Goal: Navigation & Orientation: Find specific page/section

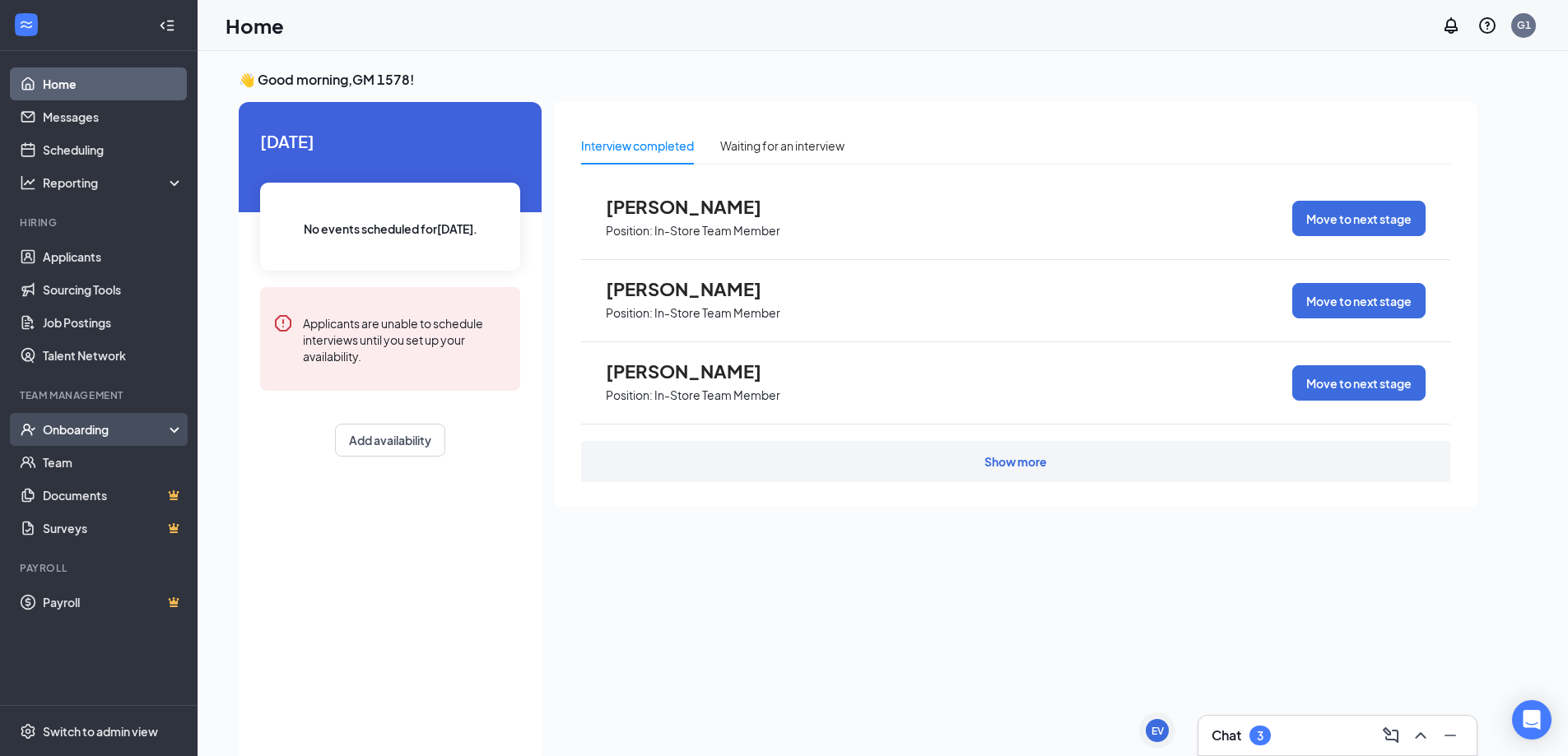
click at [110, 439] on div "Onboarding" at bounding box center [98, 429] width 198 height 33
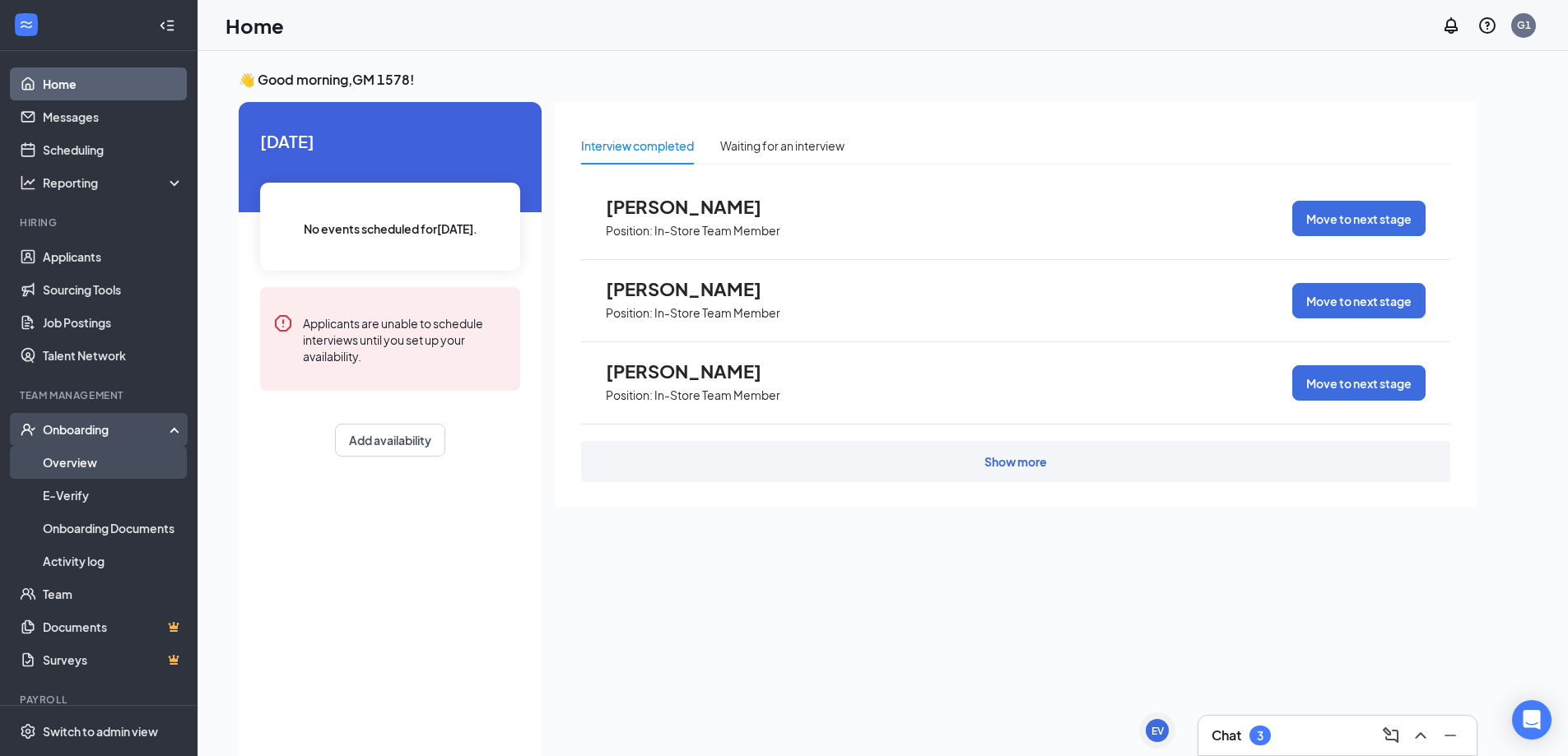
click at [98, 462] on link "Overview" at bounding box center [113, 461] width 140 height 33
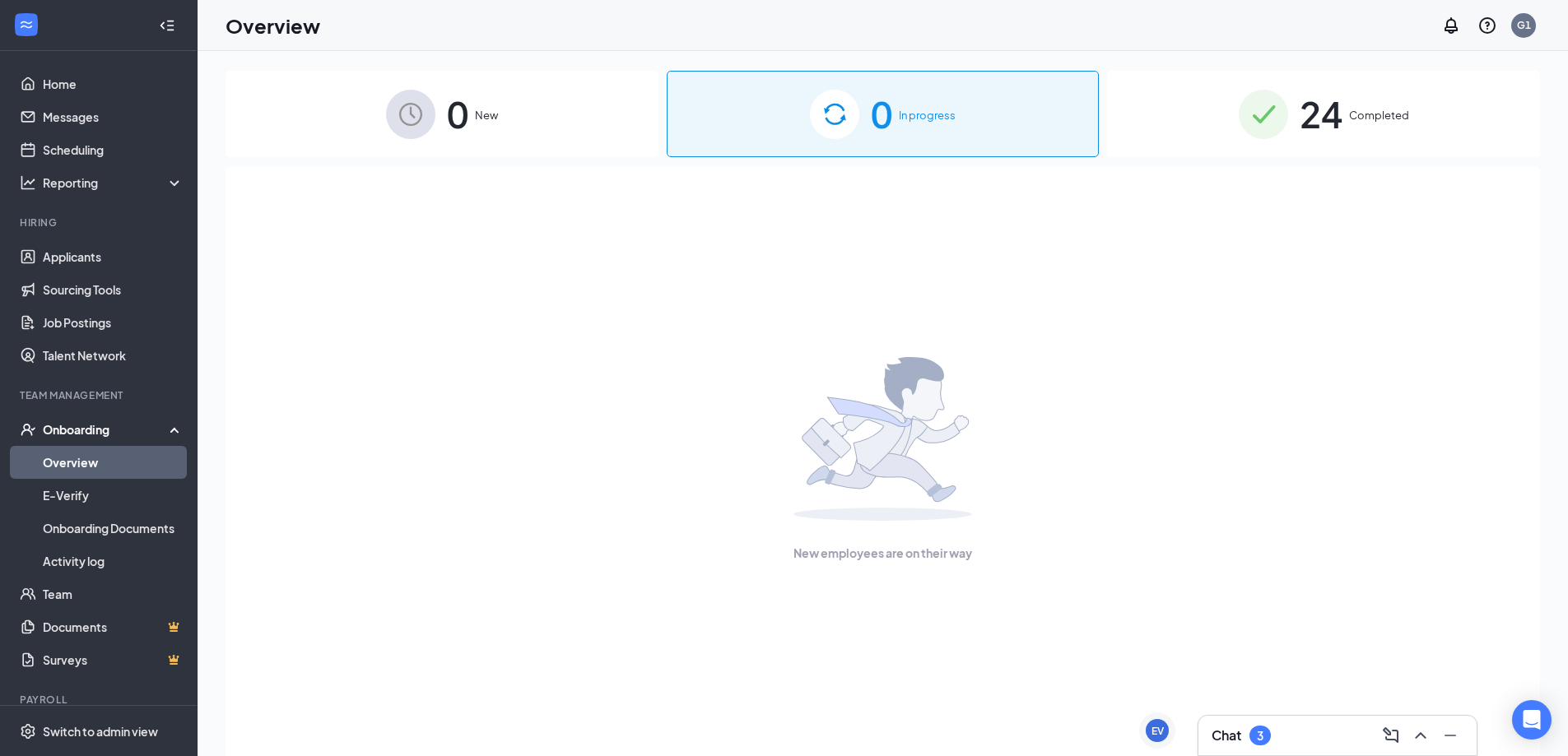
click at [1306, 136] on span "24" at bounding box center [1321, 113] width 43 height 57
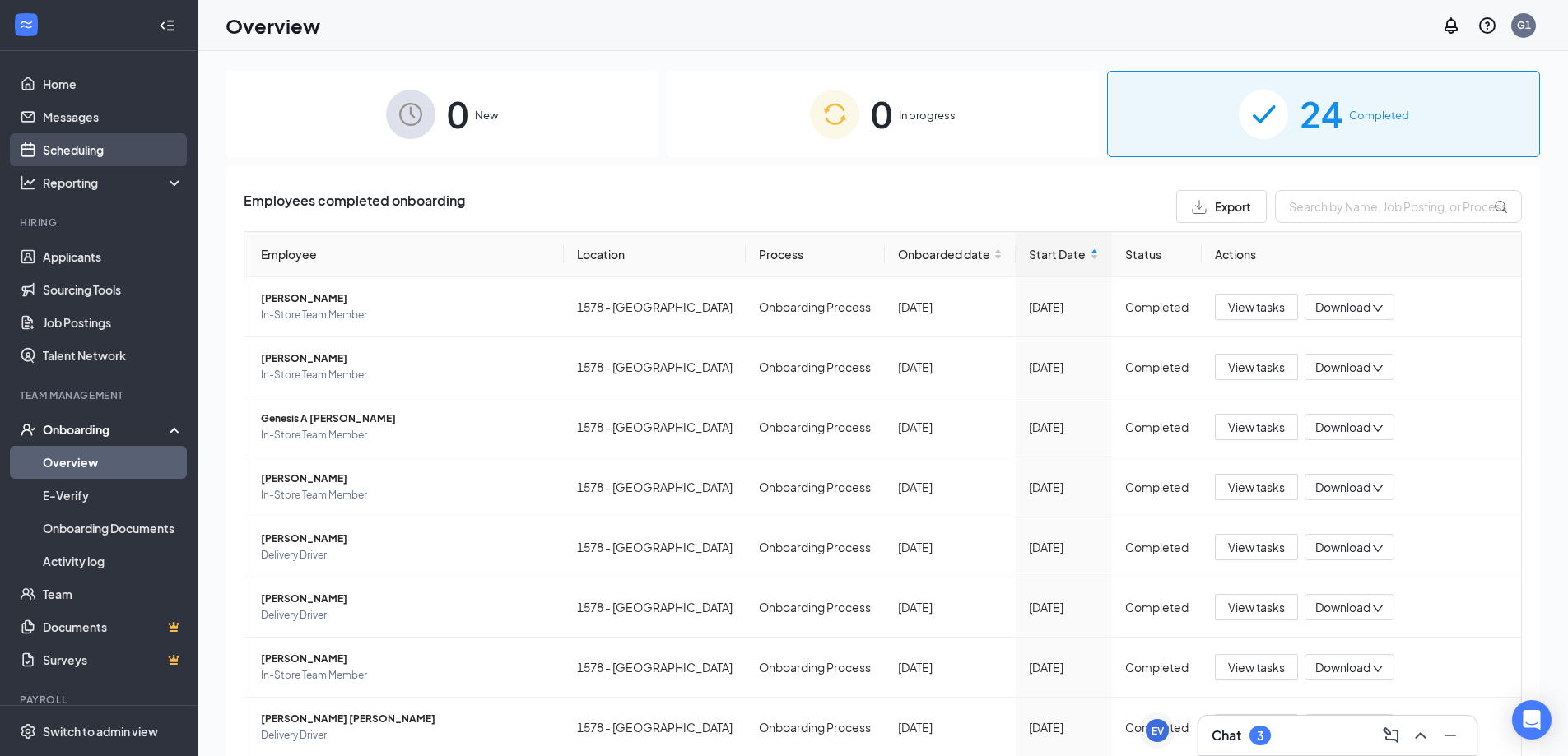
click at [77, 152] on link "Scheduling" at bounding box center [113, 149] width 140 height 33
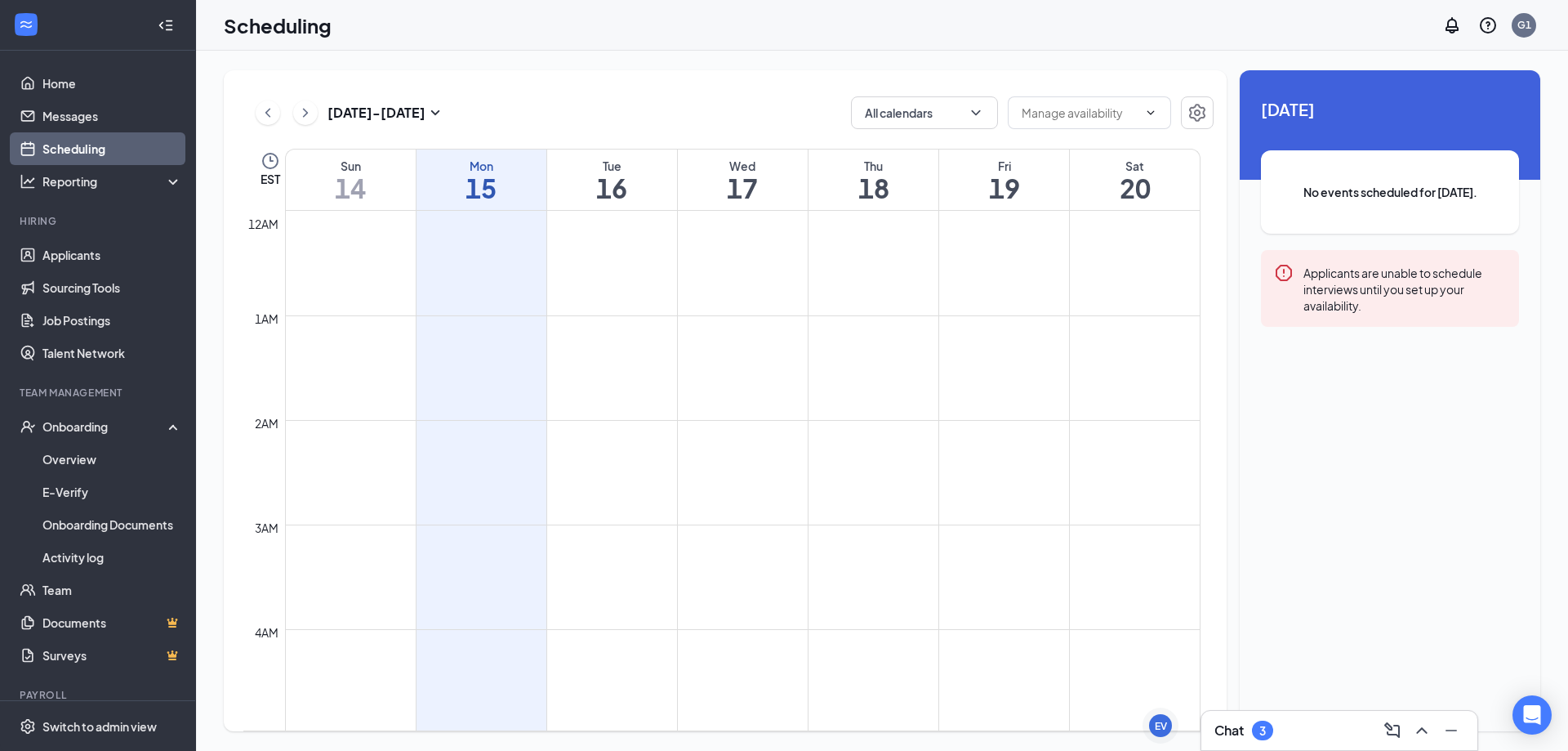
scroll to position [803, 0]
click at [1294, 719] on div "Chat 3" at bounding box center [1339, 731] width 250 height 26
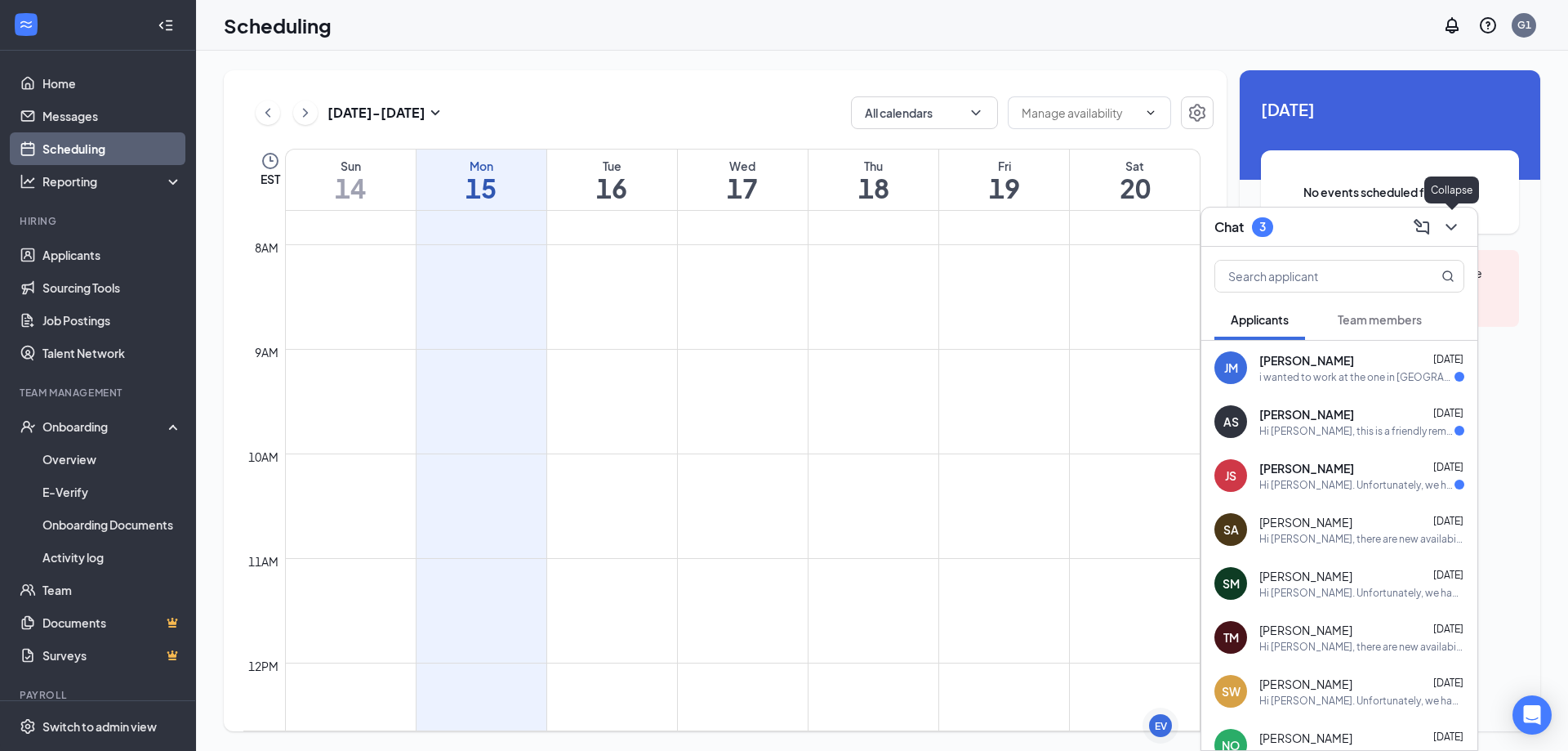
click at [1457, 227] on icon "ChevronDown" at bounding box center [1451, 227] width 20 height 20
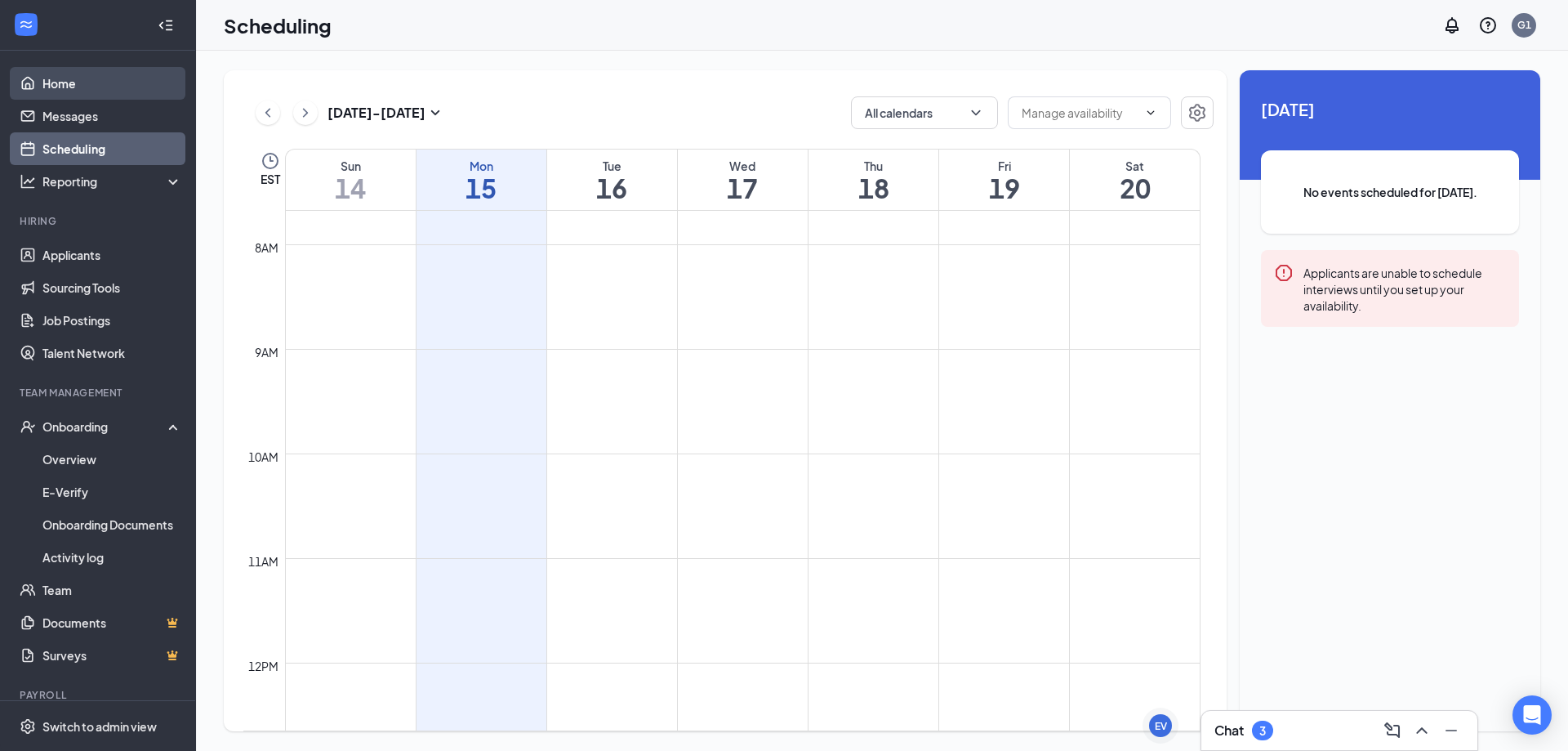
click at [53, 95] on link "Home" at bounding box center [112, 83] width 139 height 33
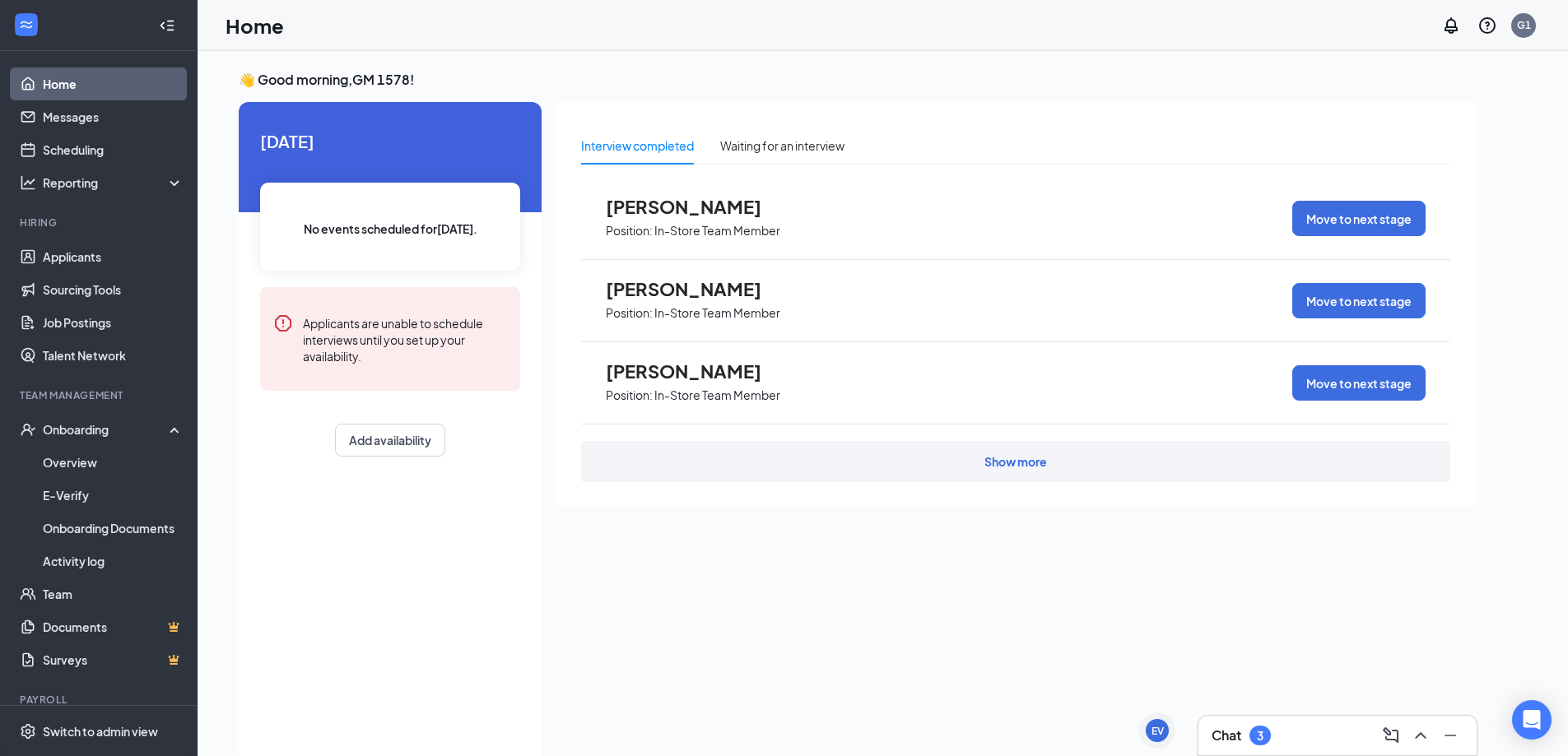
click at [997, 461] on div "Show more" at bounding box center [1015, 461] width 63 height 17
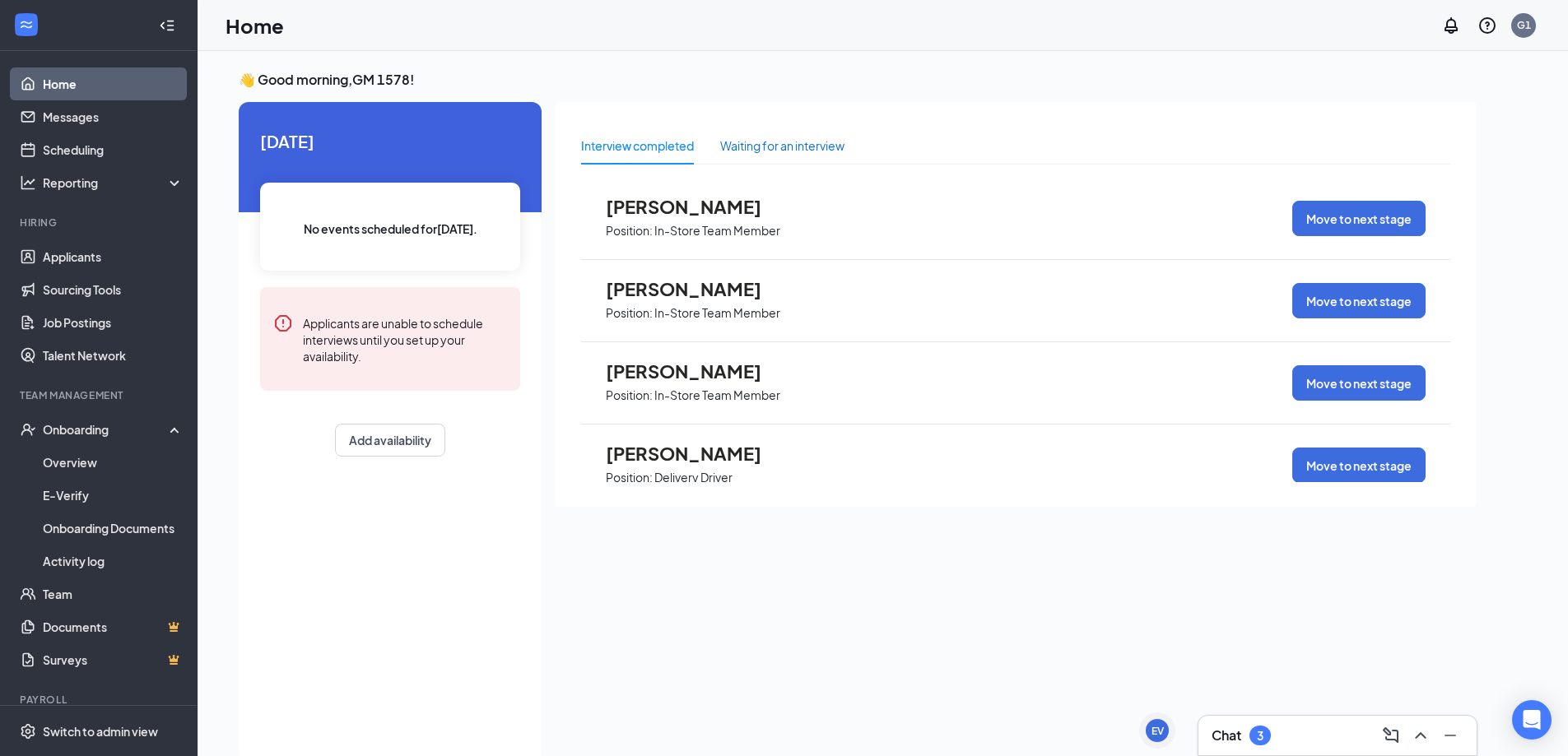
click at [805, 152] on div "Waiting for an interview" at bounding box center [782, 145] width 125 height 18
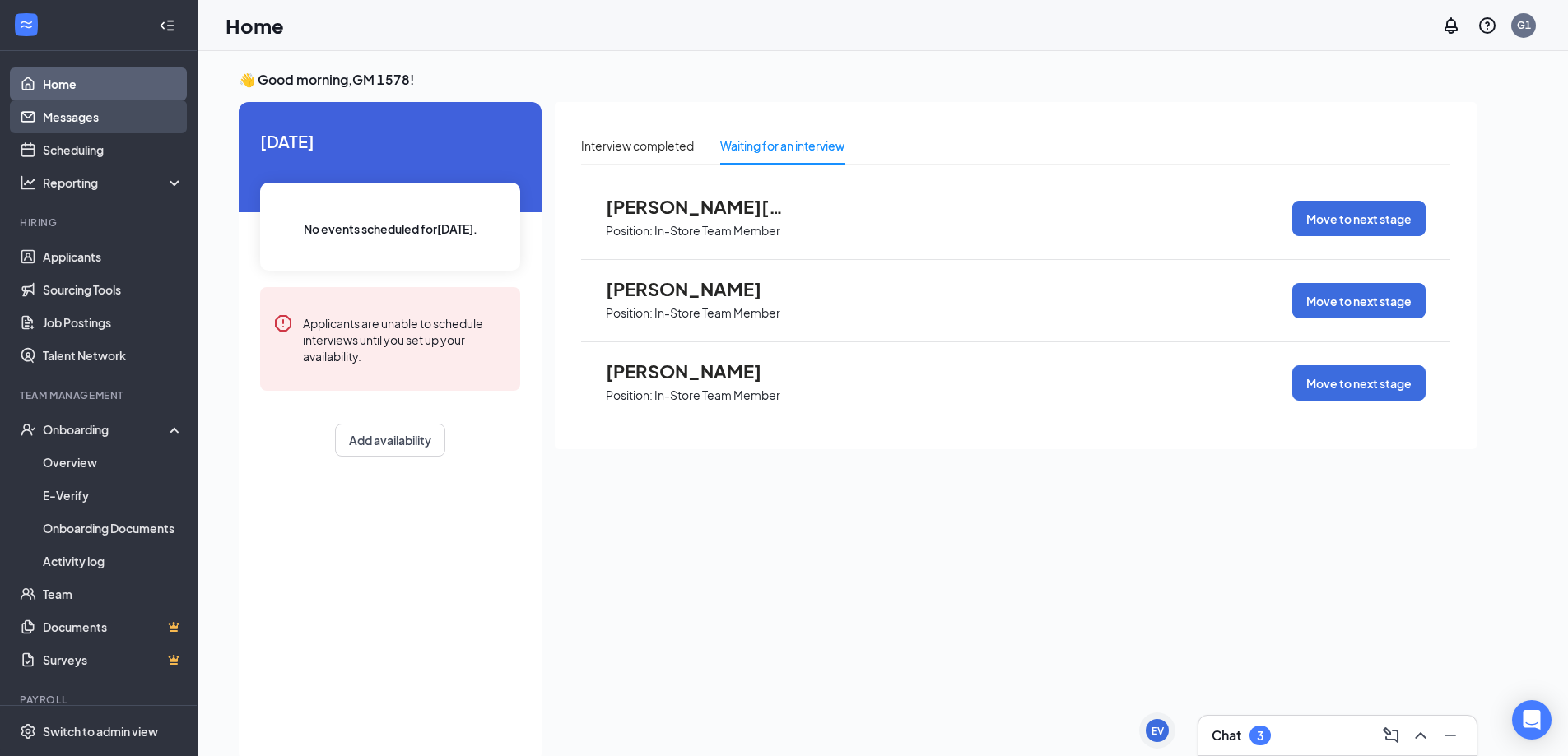
click at [62, 124] on link "Messages" at bounding box center [113, 116] width 140 height 33
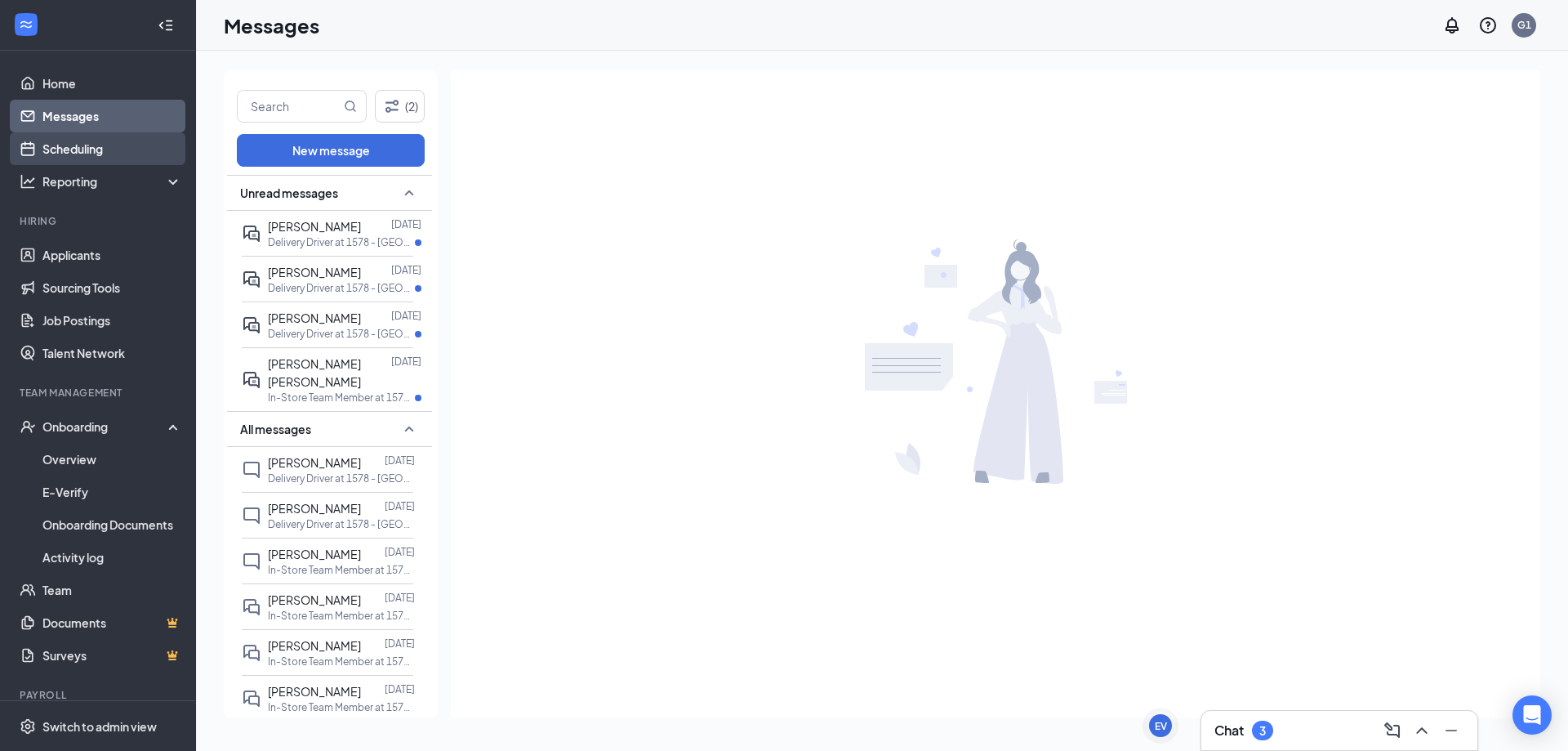
click at [74, 152] on link "Scheduling" at bounding box center [112, 148] width 139 height 33
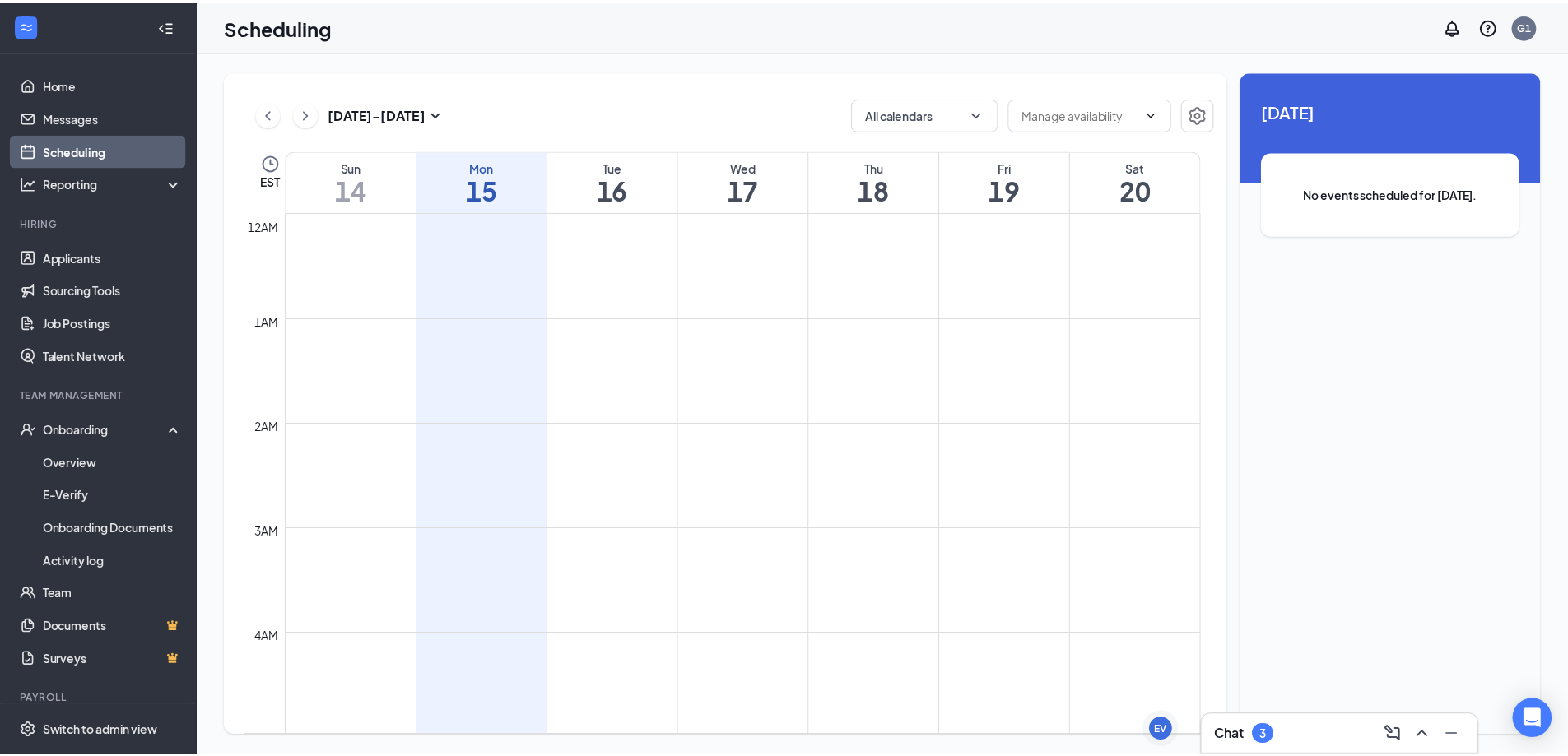
scroll to position [808, 0]
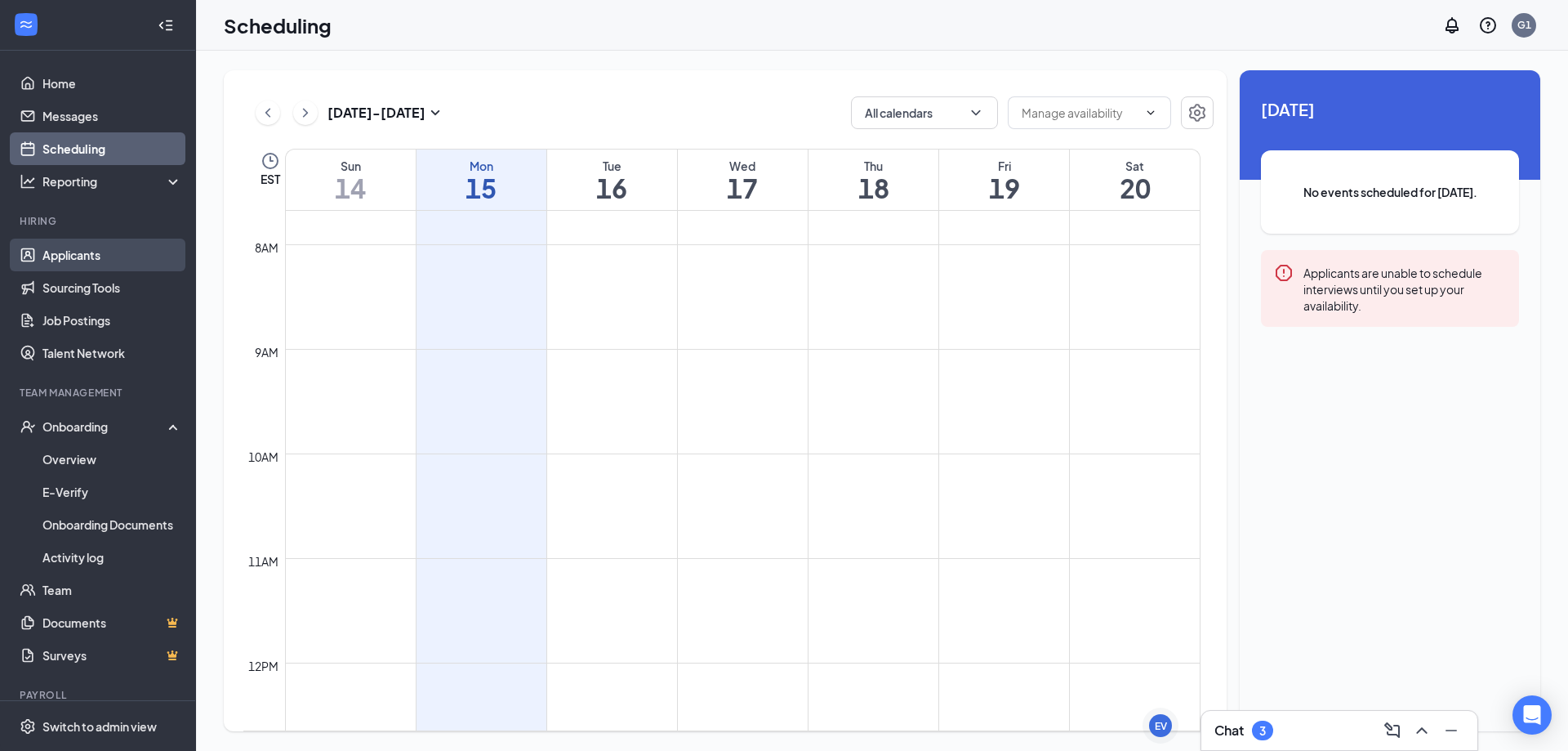
click at [81, 255] on link "Applicants" at bounding box center [112, 255] width 139 height 33
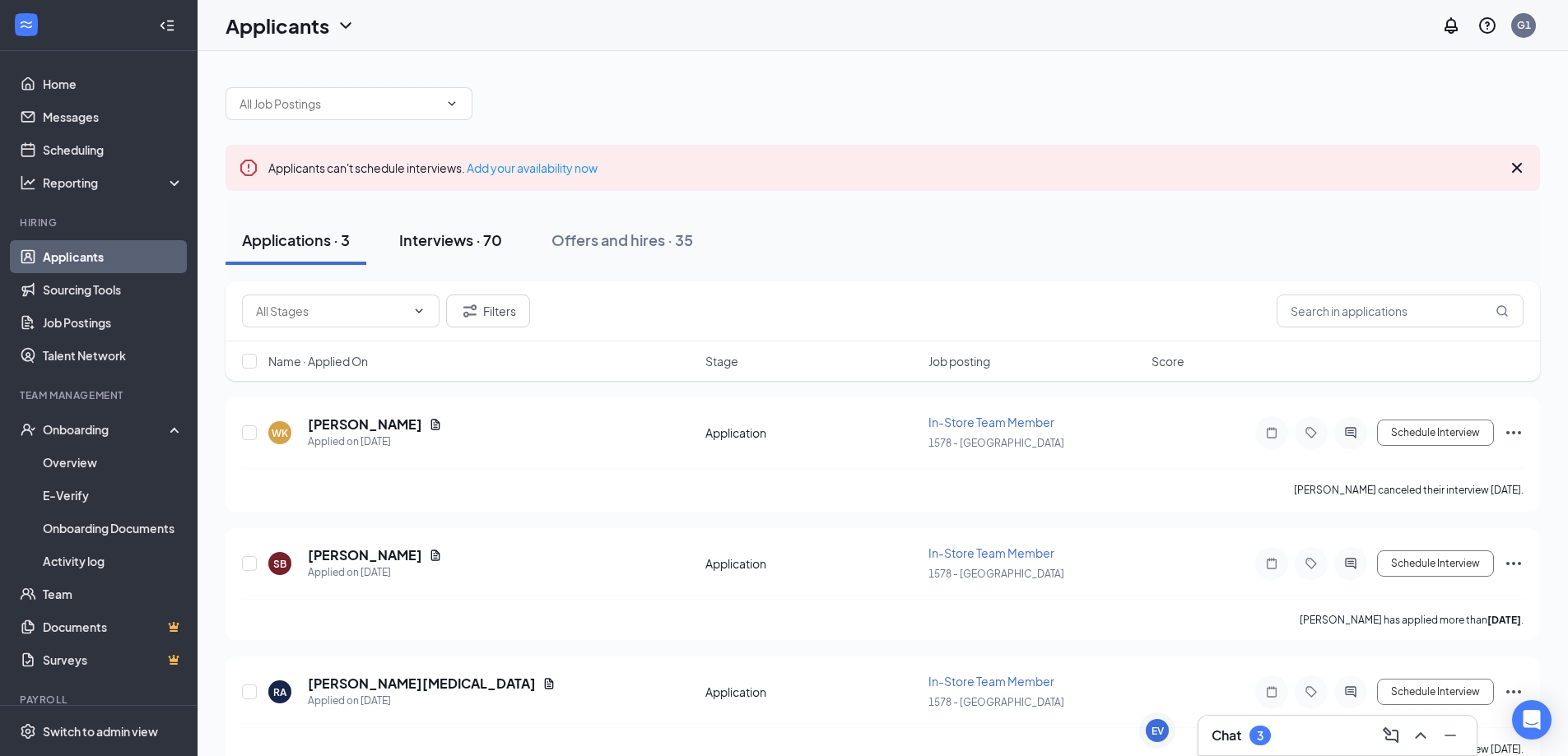
click at [478, 236] on div "Interviews · 70" at bounding box center [450, 240] width 103 height 21
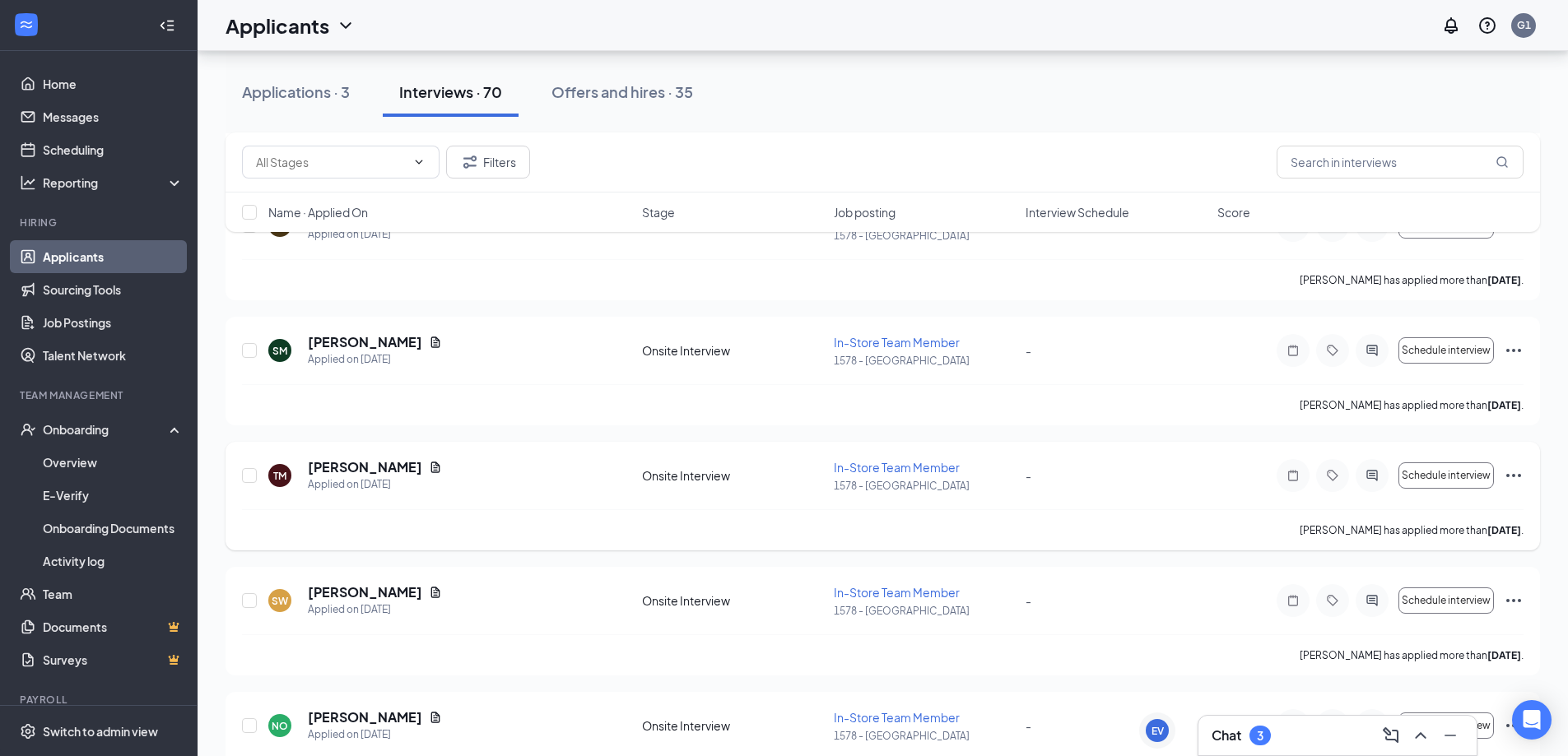
scroll to position [2221, 0]
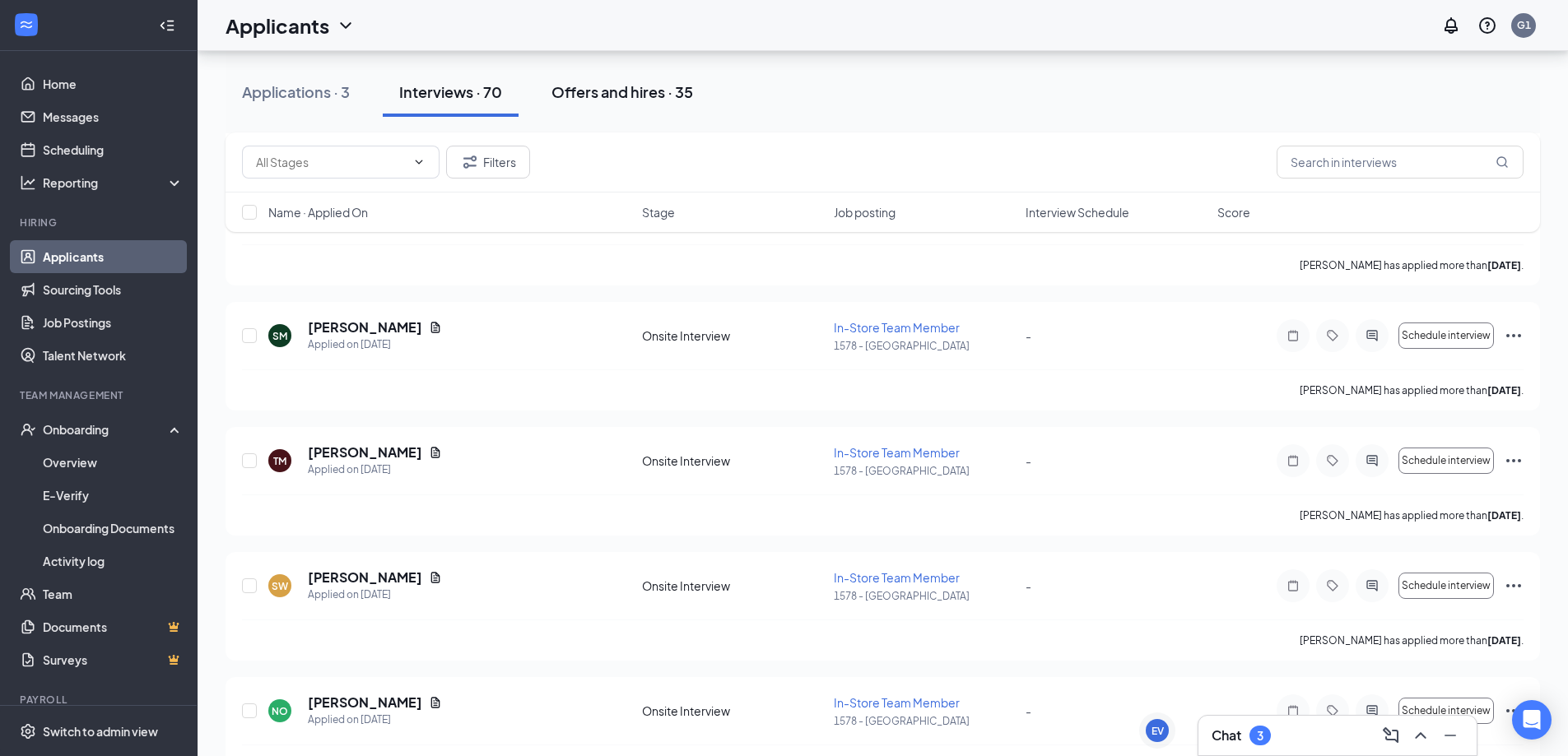
click at [637, 98] on div "Offers and hires · 35" at bounding box center [622, 92] width 141 height 21
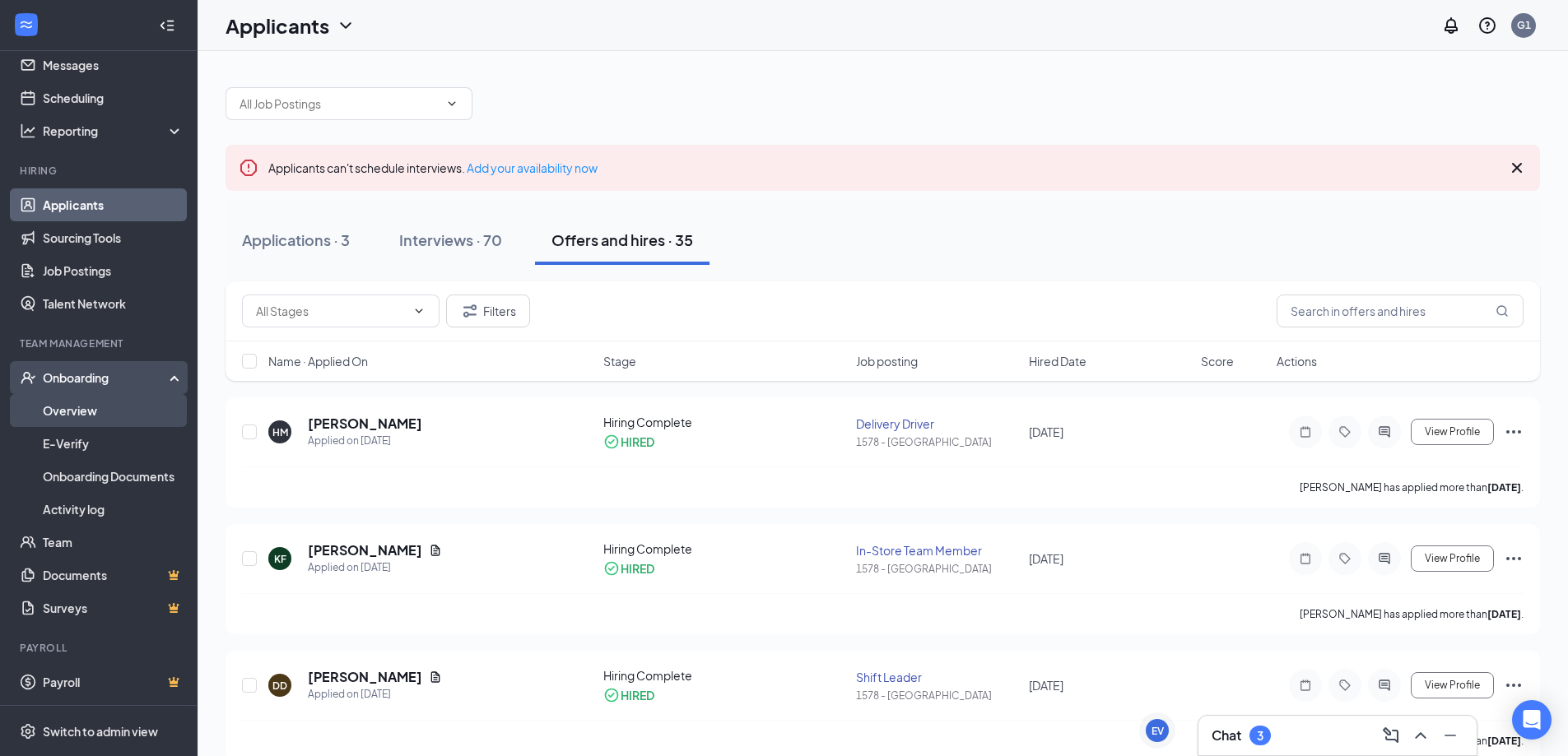
click at [83, 412] on link "Overview" at bounding box center [113, 410] width 140 height 33
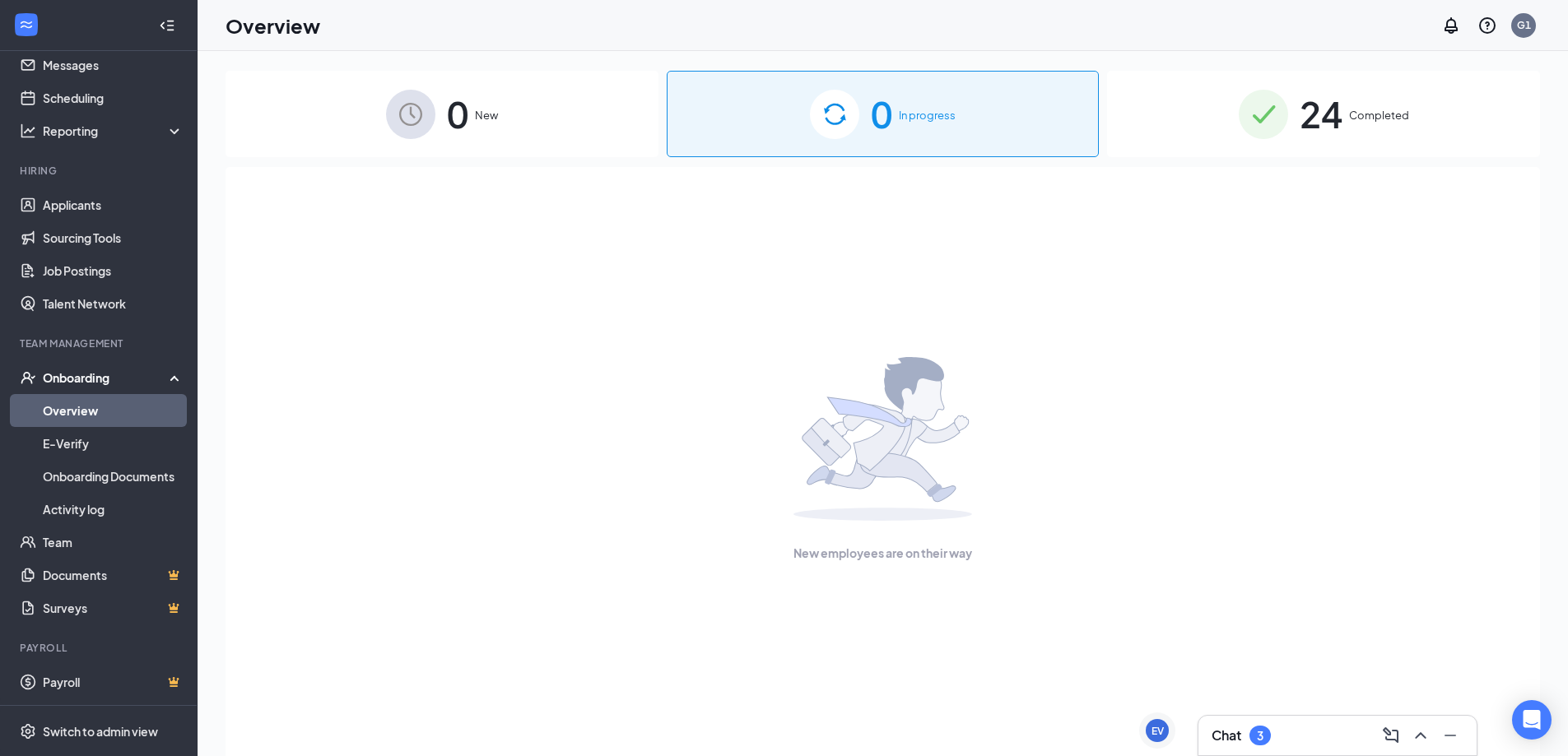
click at [561, 123] on div "0 New" at bounding box center [442, 114] width 432 height 86
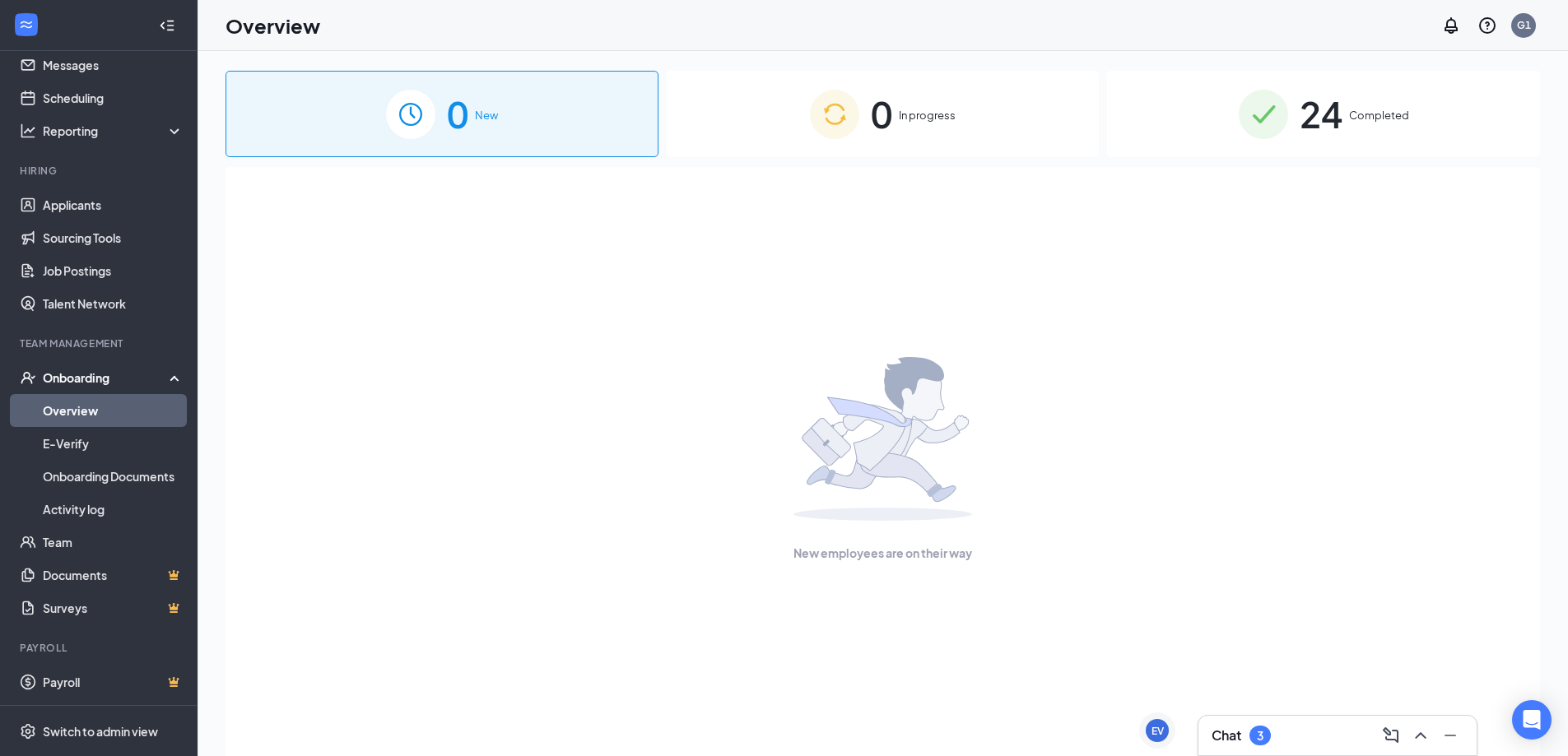
click at [936, 117] on span "In progress" at bounding box center [927, 115] width 57 height 17
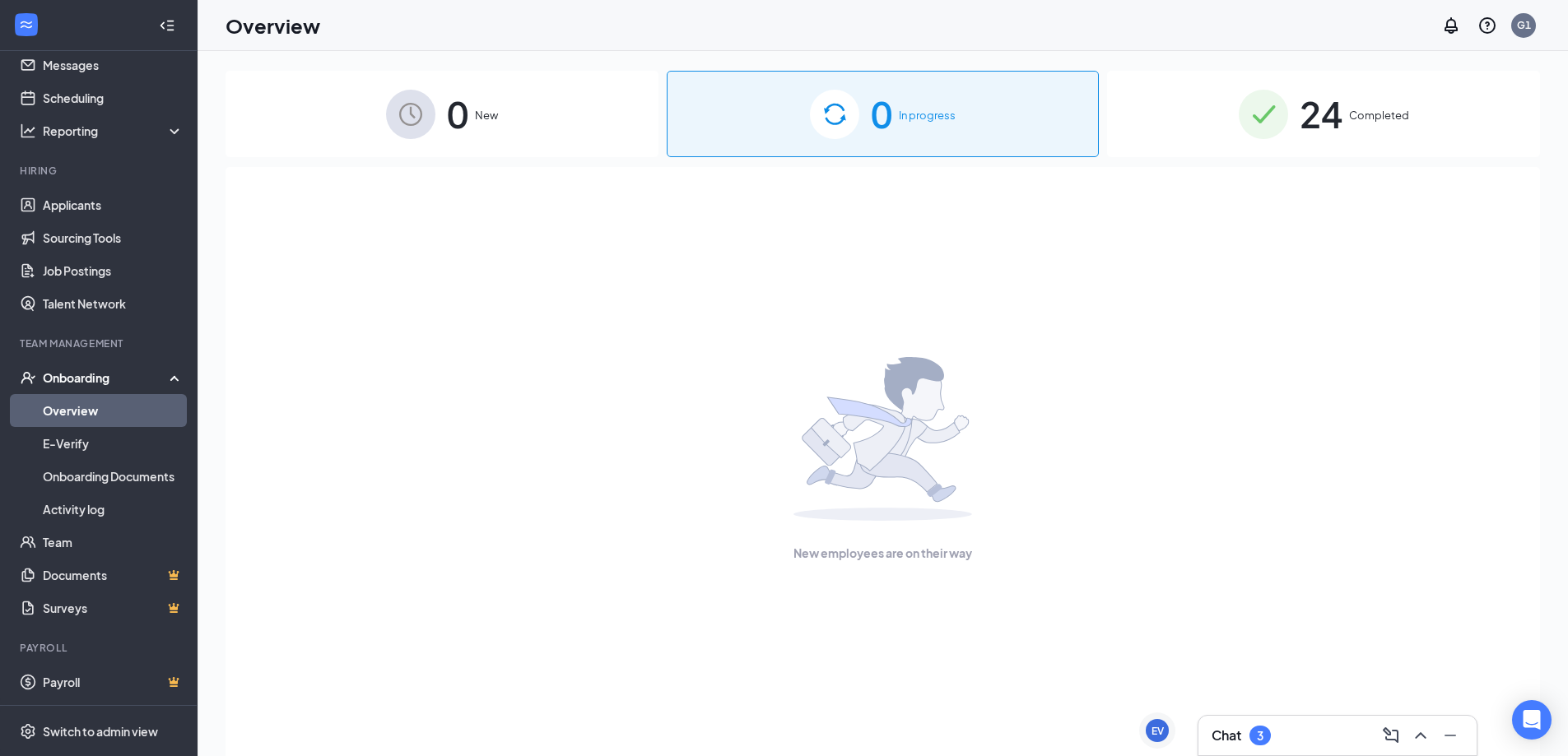
click at [1374, 116] on span "Completed" at bounding box center [1379, 115] width 60 height 17
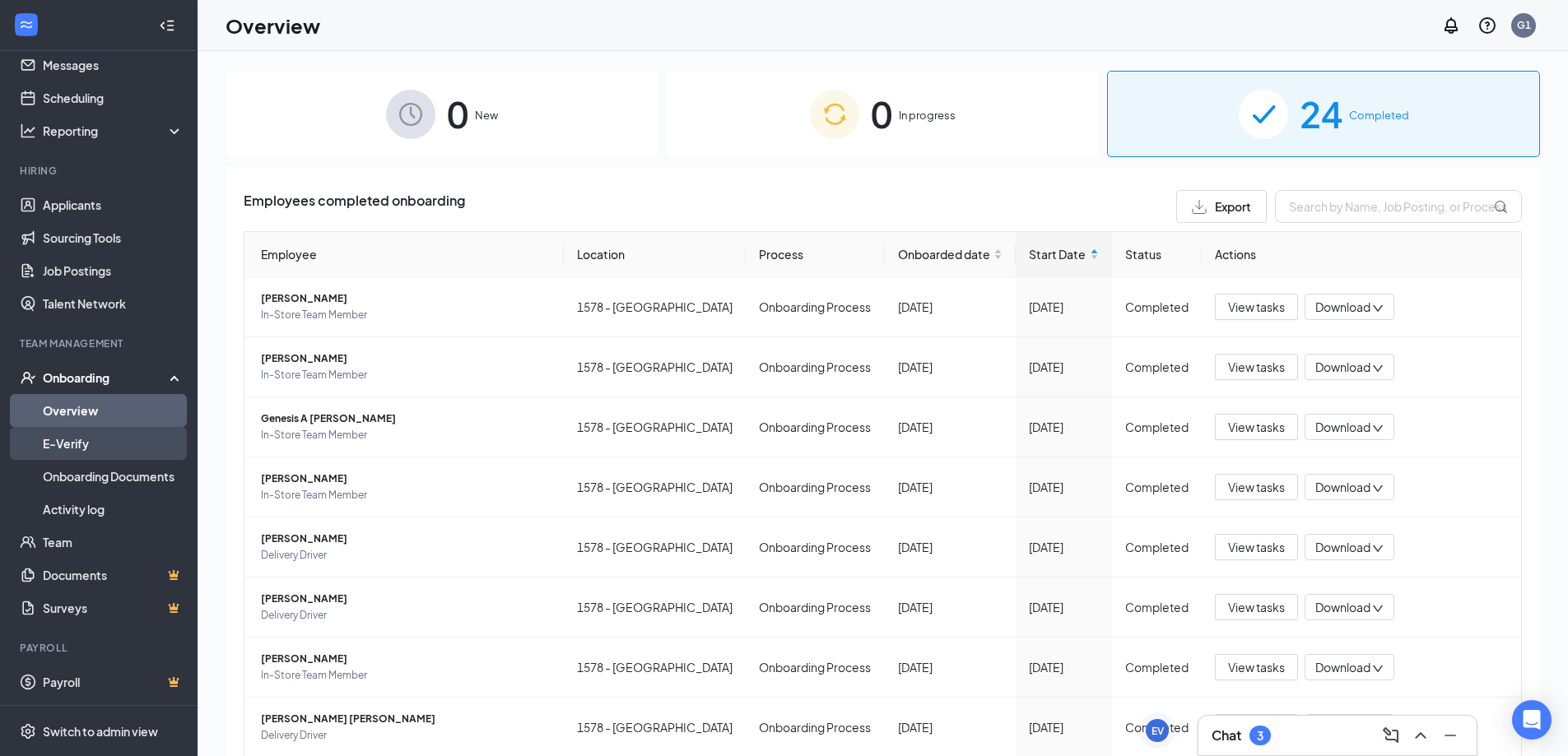
click at [78, 447] on link "E-Verify" at bounding box center [113, 443] width 140 height 33
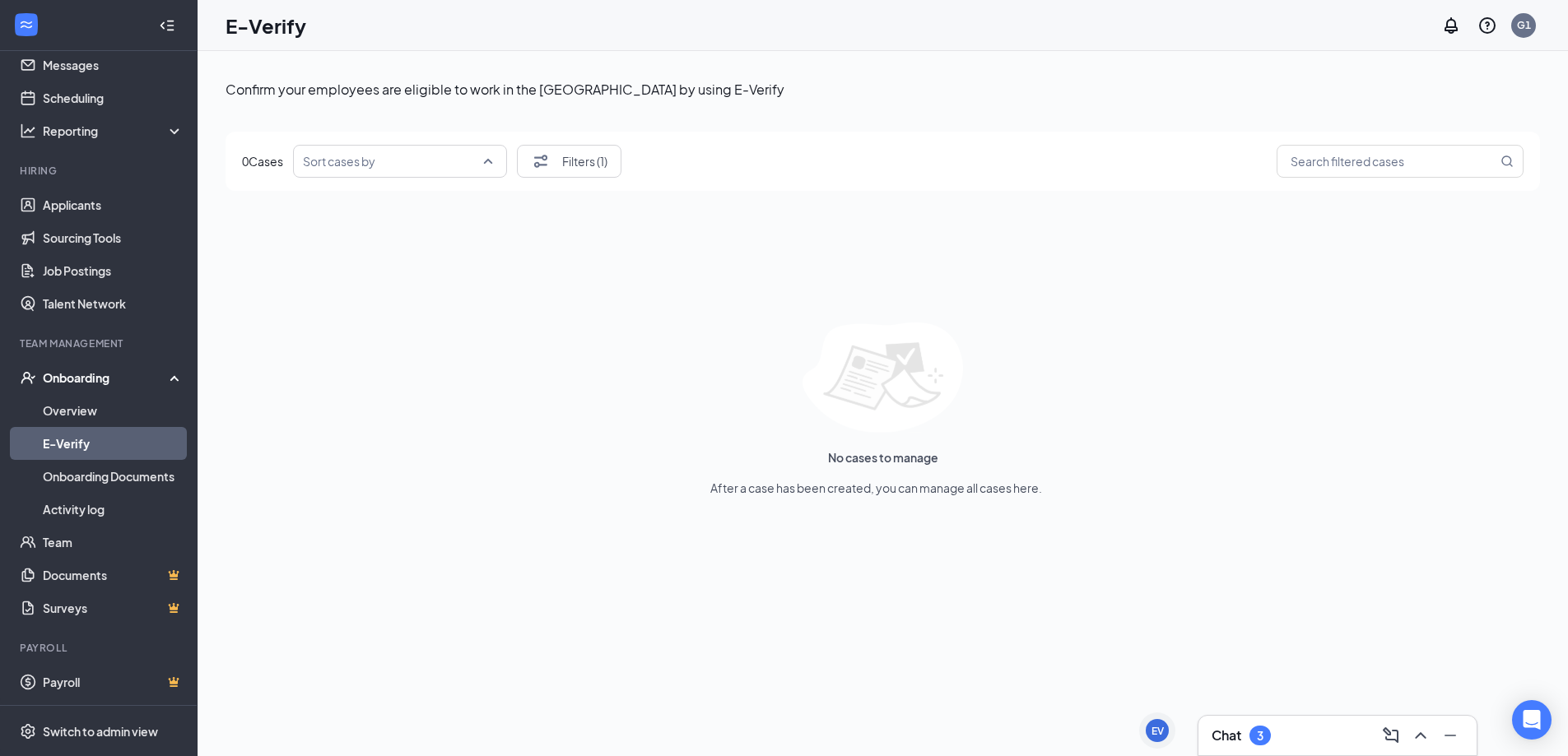
click at [481, 161] on input "search" at bounding box center [394, 161] width 183 height 31
click at [108, 374] on div "Onboarding" at bounding box center [106, 378] width 126 height 17
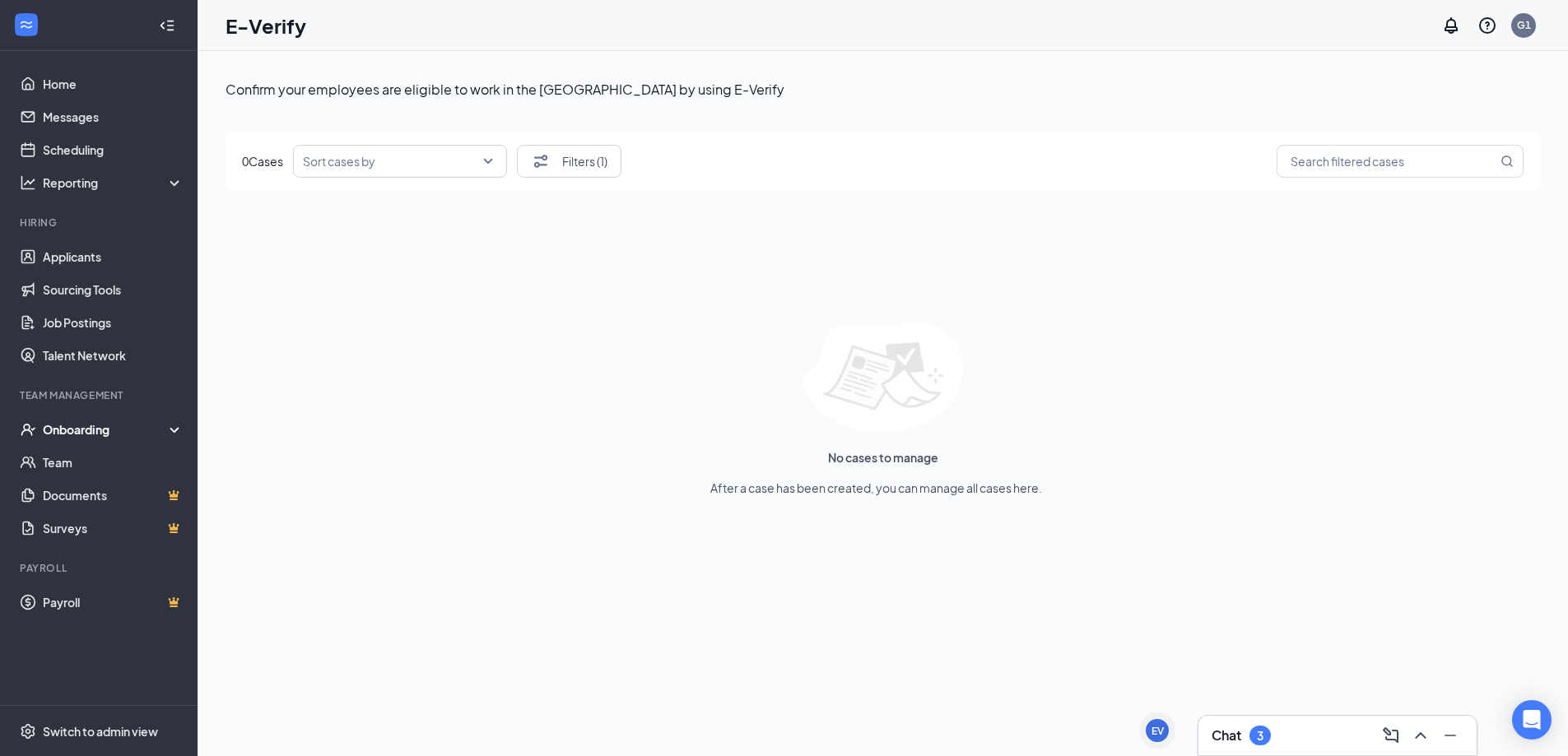
click at [171, 419] on div "Onboarding" at bounding box center [98, 429] width 198 height 33
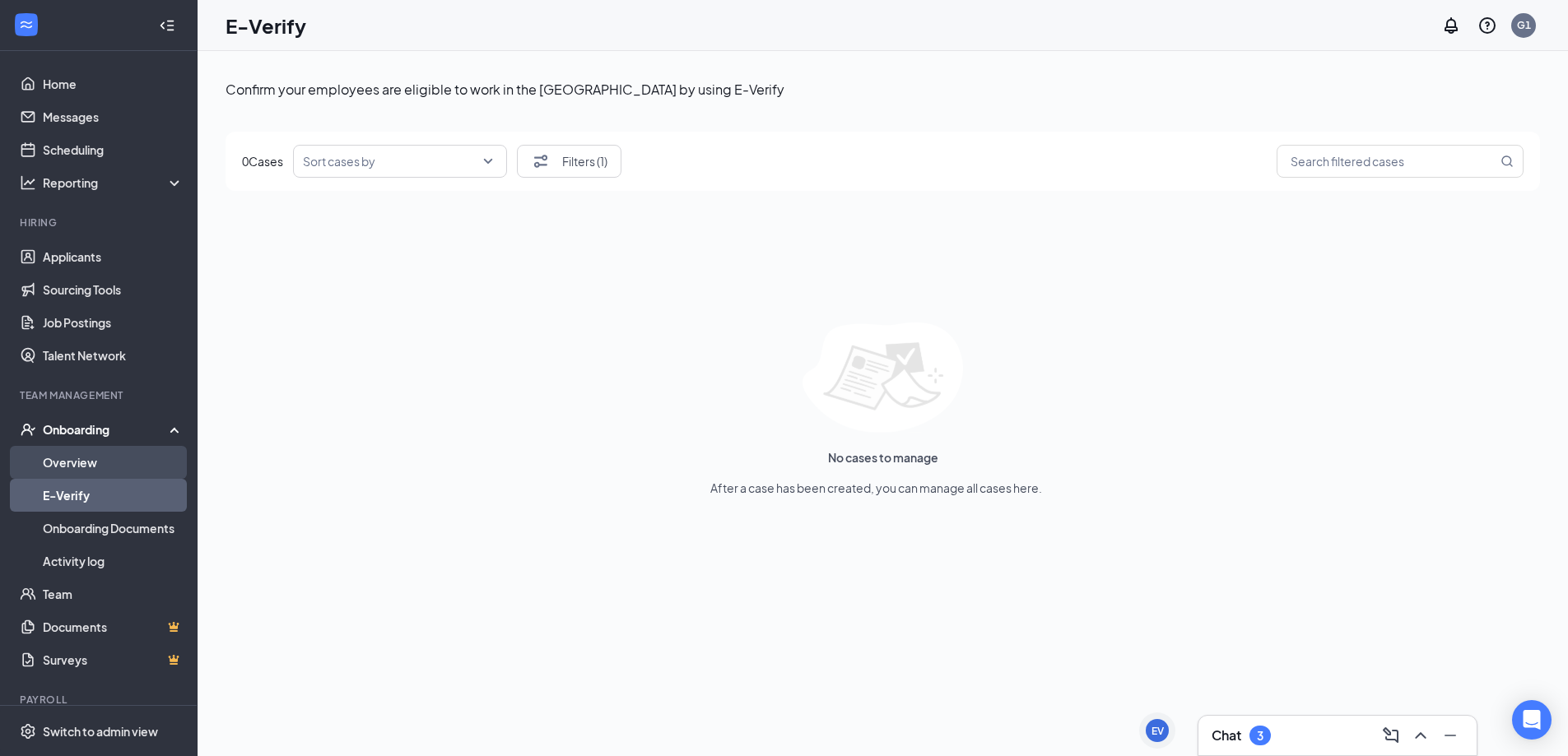
click at [79, 458] on link "Overview" at bounding box center [113, 461] width 140 height 33
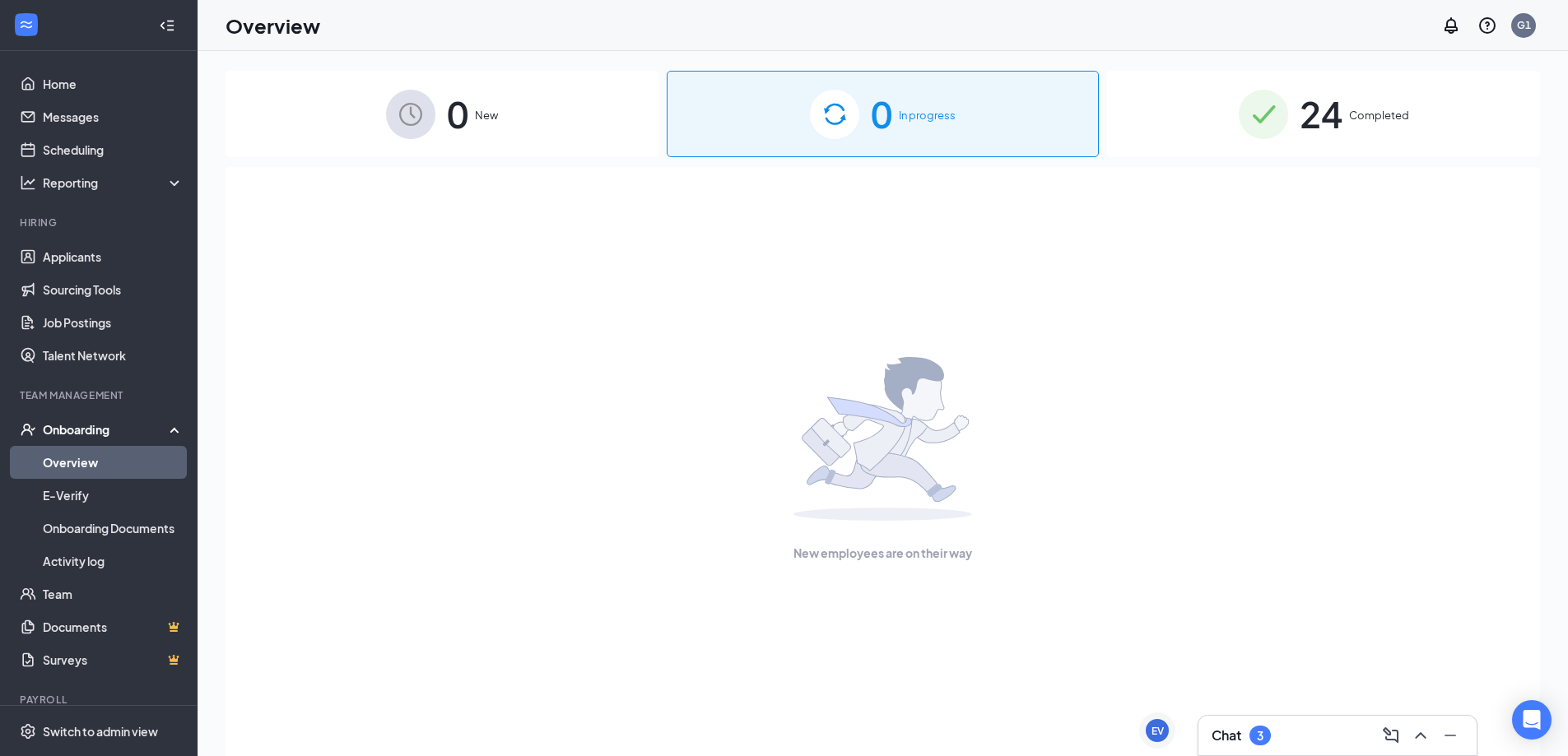
click at [1384, 111] on span "Completed" at bounding box center [1379, 115] width 60 height 17
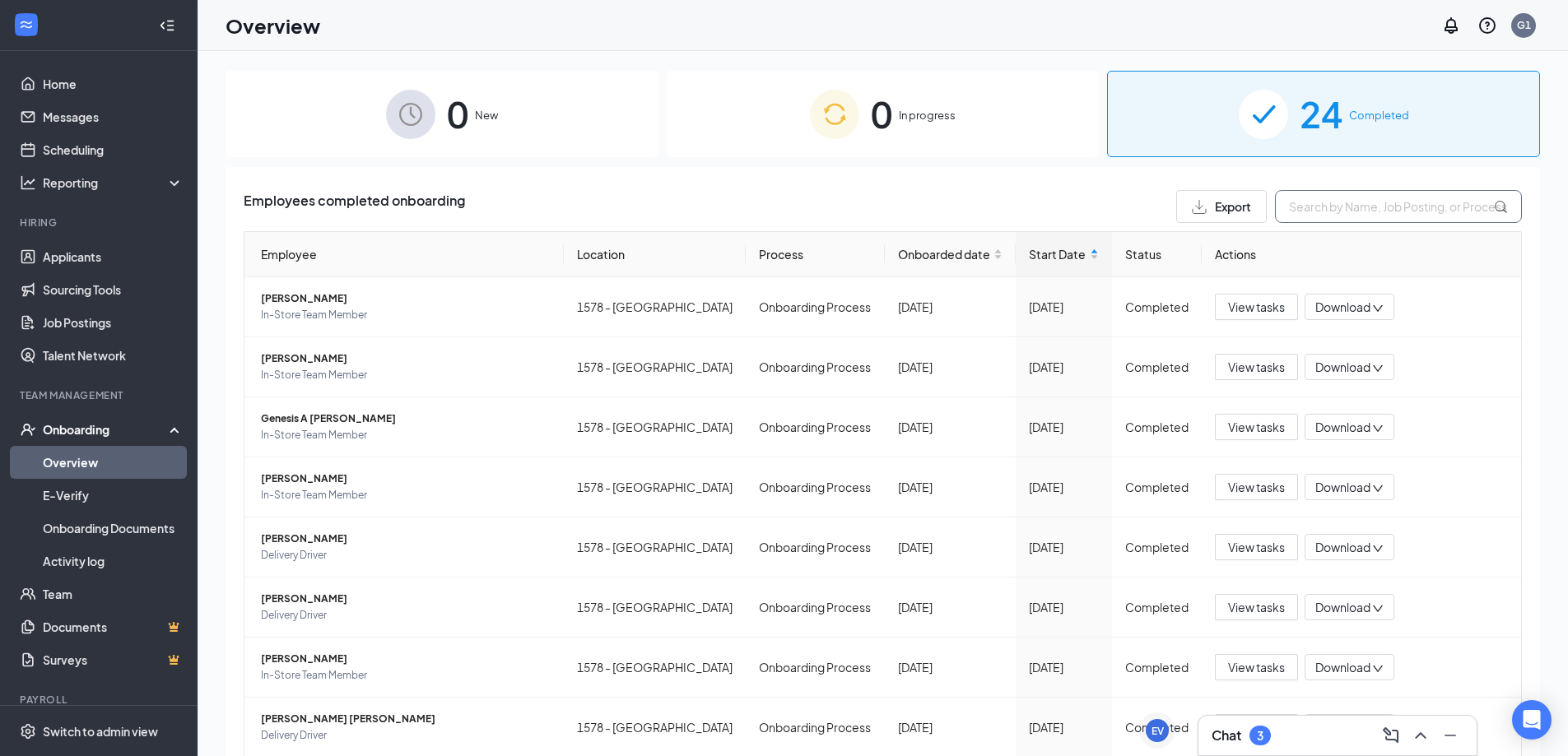
click at [1344, 209] on input "text" at bounding box center [1399, 206] width 247 height 33
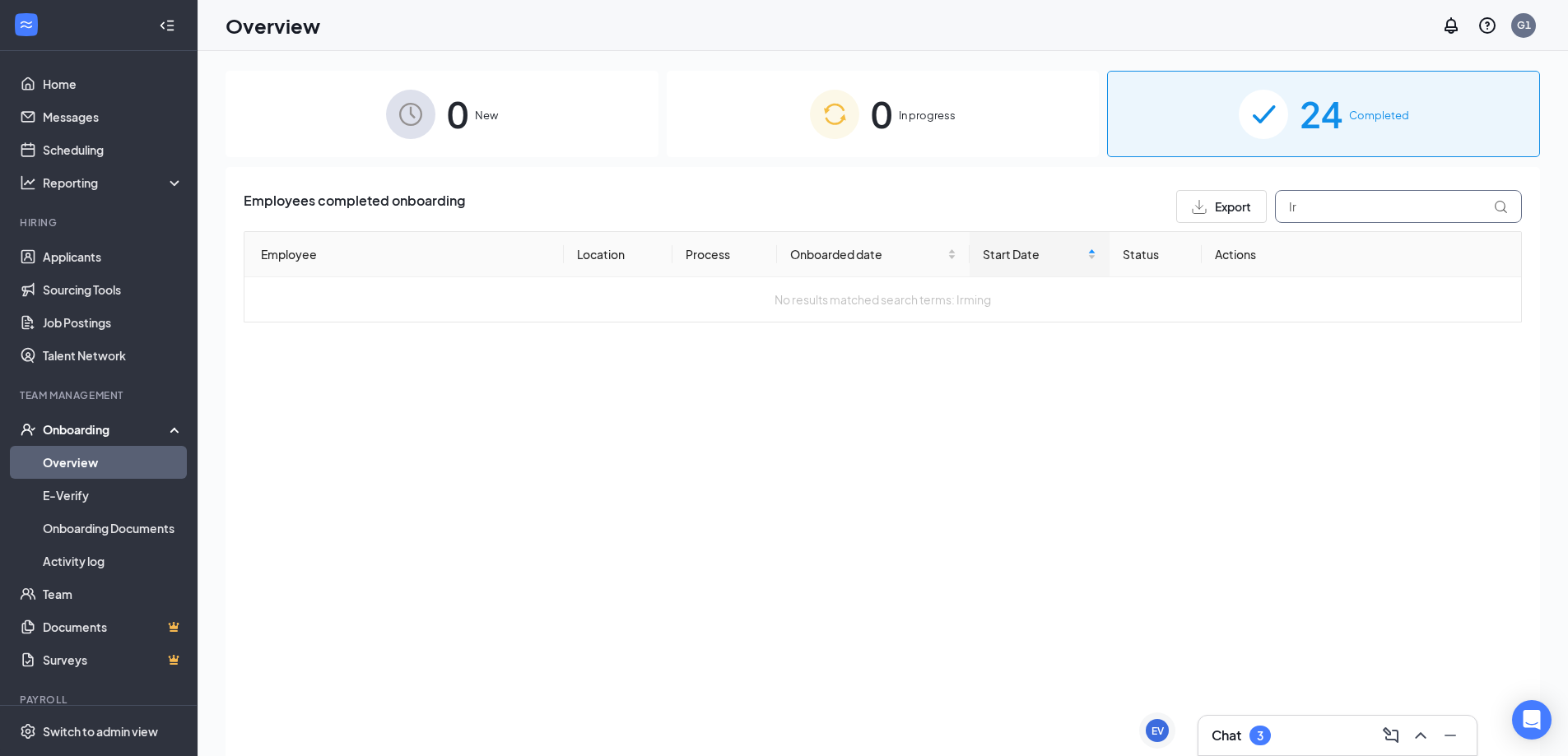
type input "I"
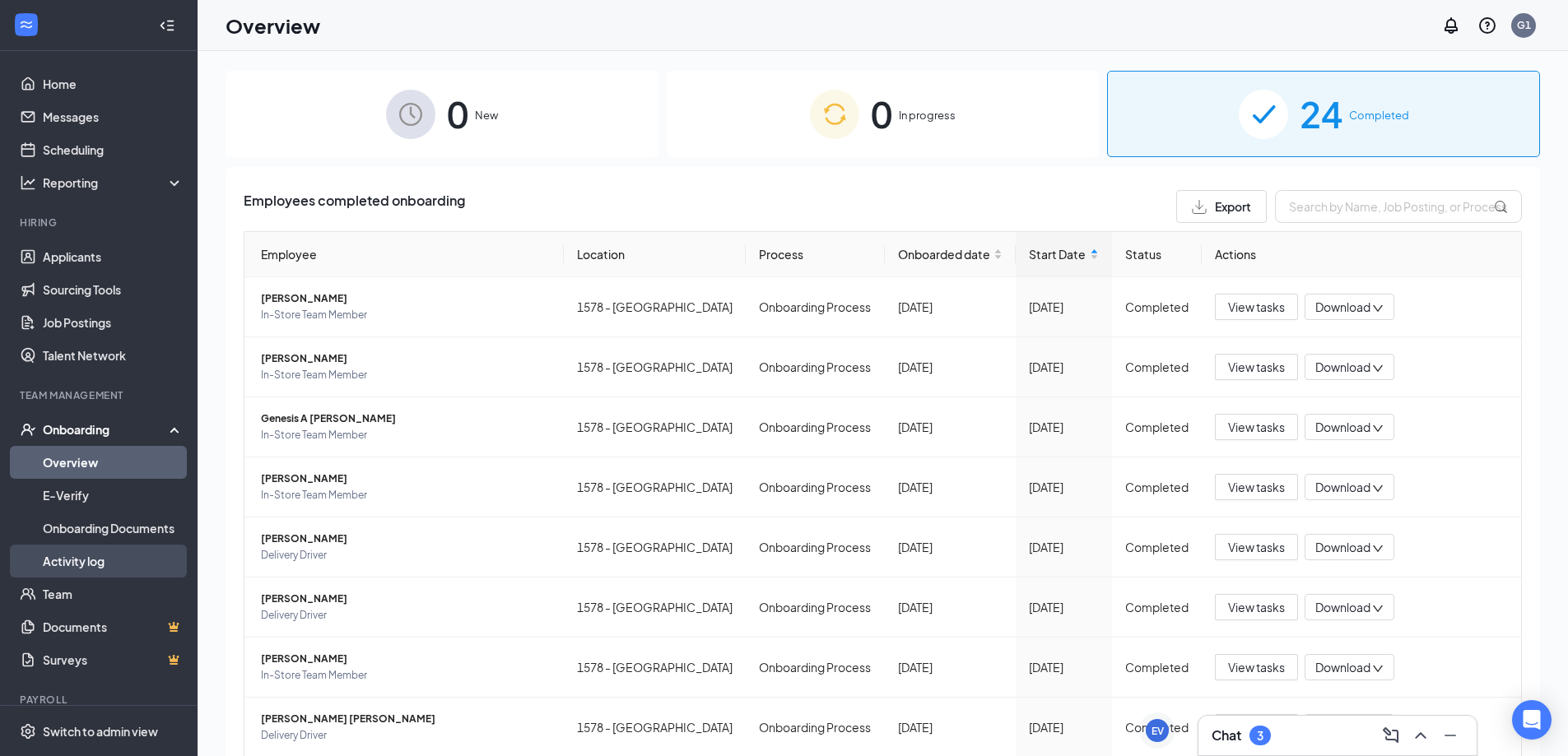
click at [92, 560] on link "Activity log" at bounding box center [113, 560] width 140 height 33
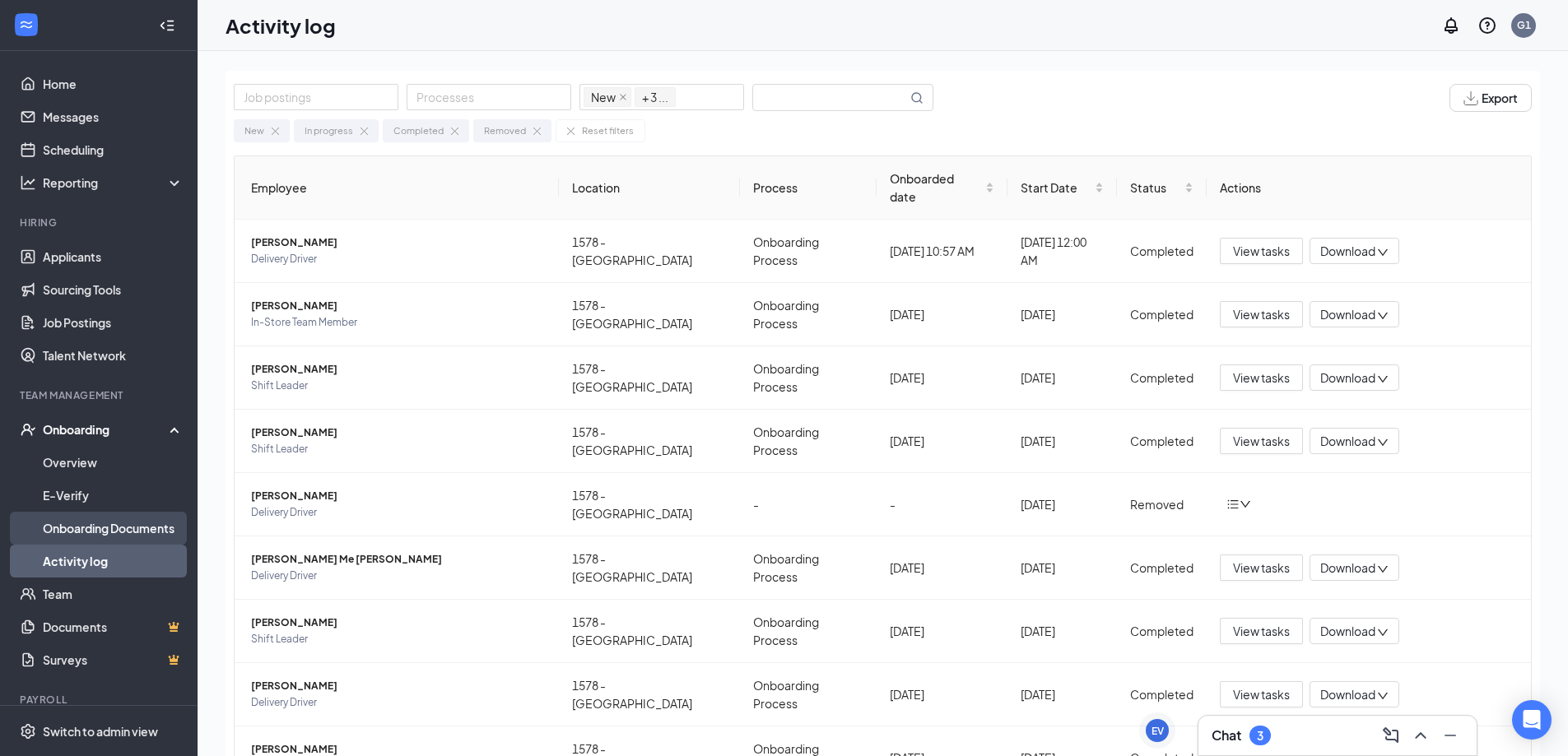
click at [109, 531] on link "Onboarding Documents" at bounding box center [113, 528] width 140 height 33
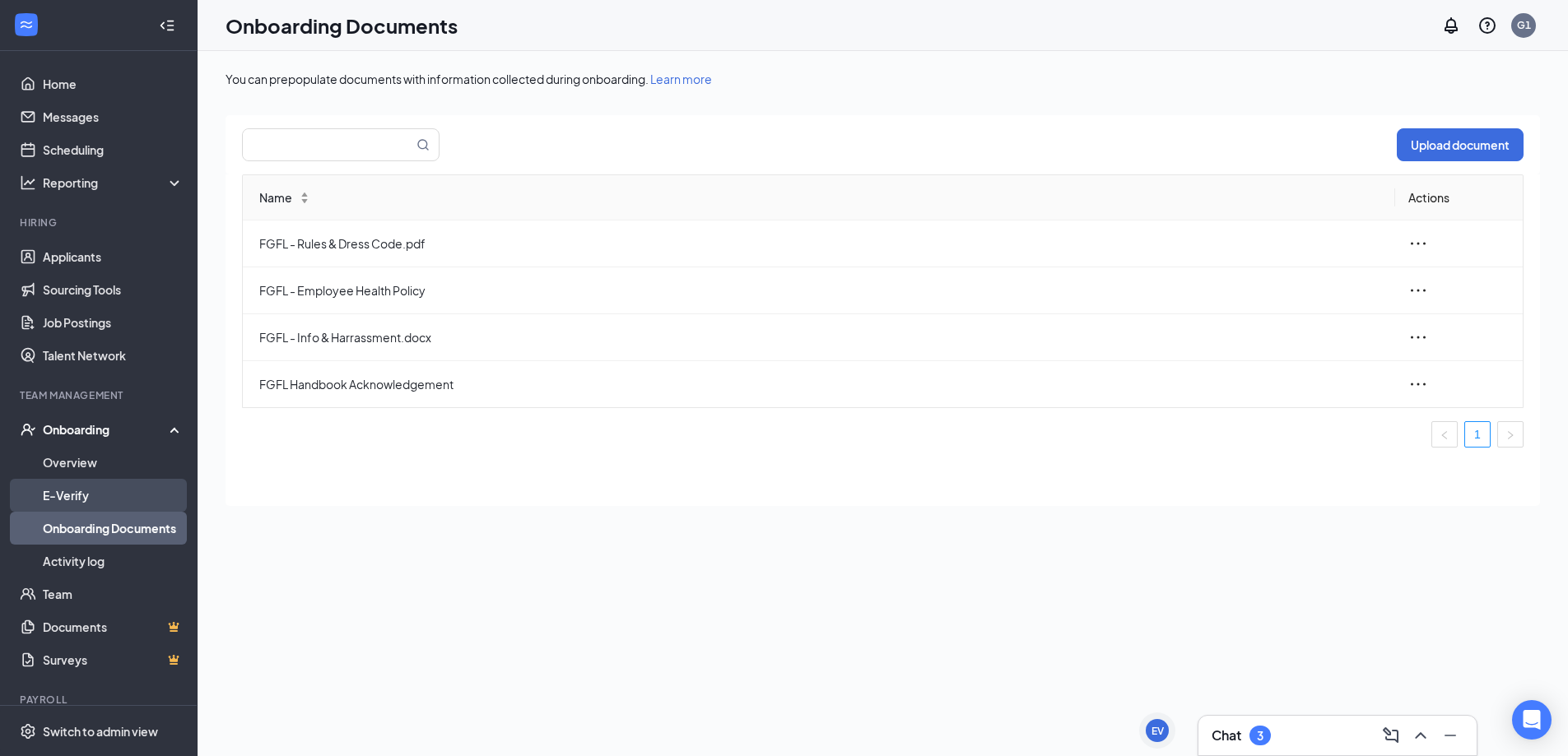
click at [80, 494] on link "E-Verify" at bounding box center [113, 495] width 140 height 33
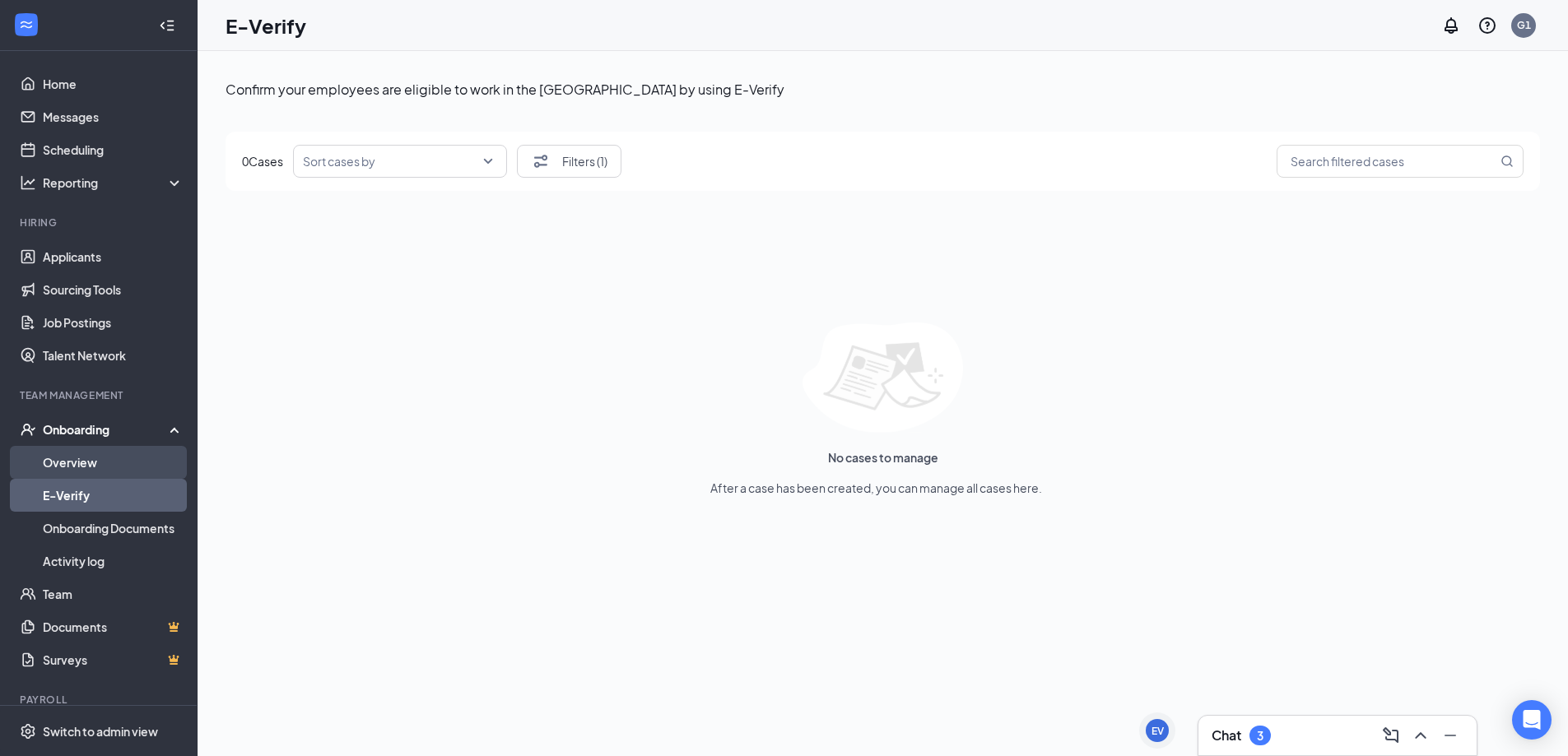
click at [98, 464] on link "Overview" at bounding box center [113, 461] width 140 height 33
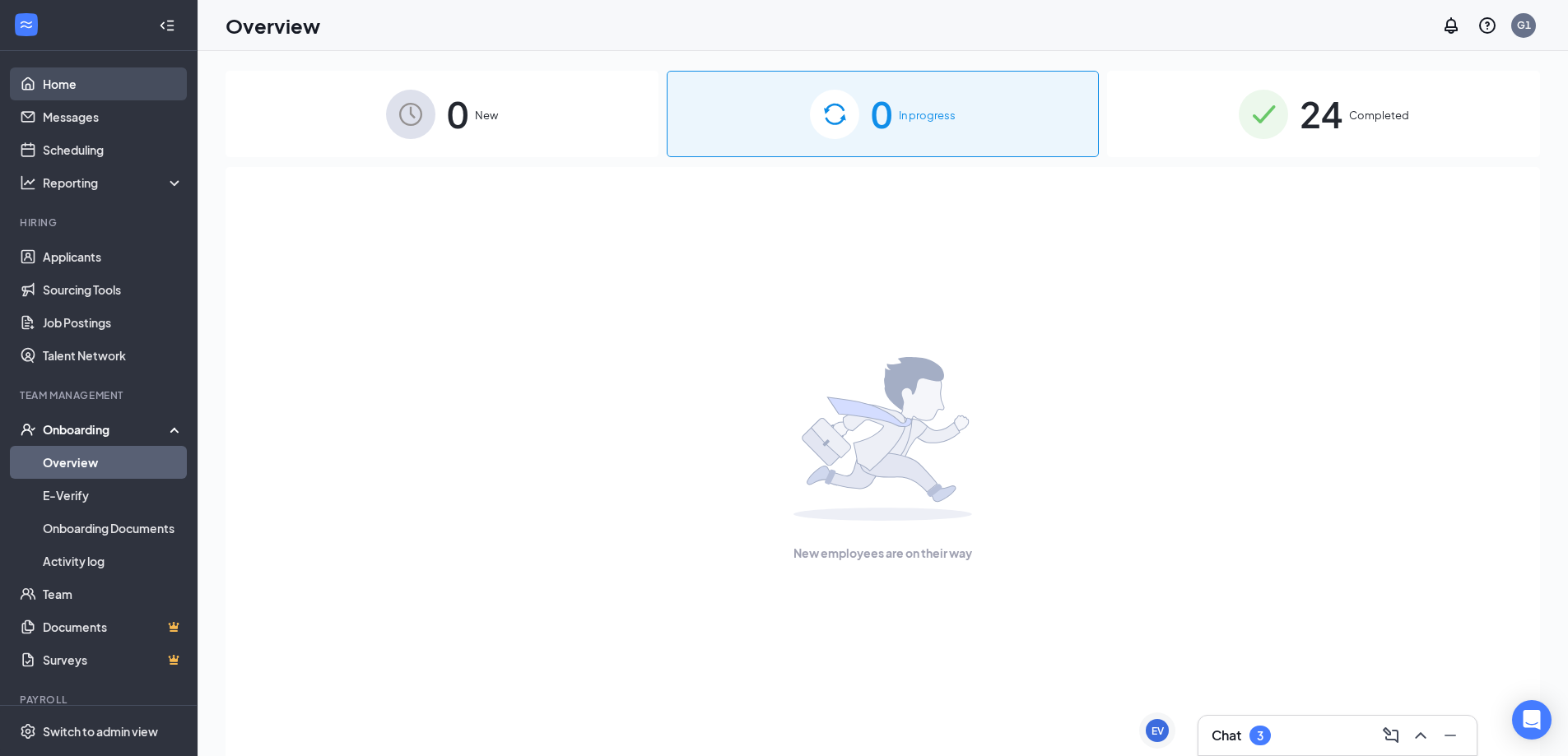
click at [66, 79] on link "Home" at bounding box center [113, 83] width 140 height 33
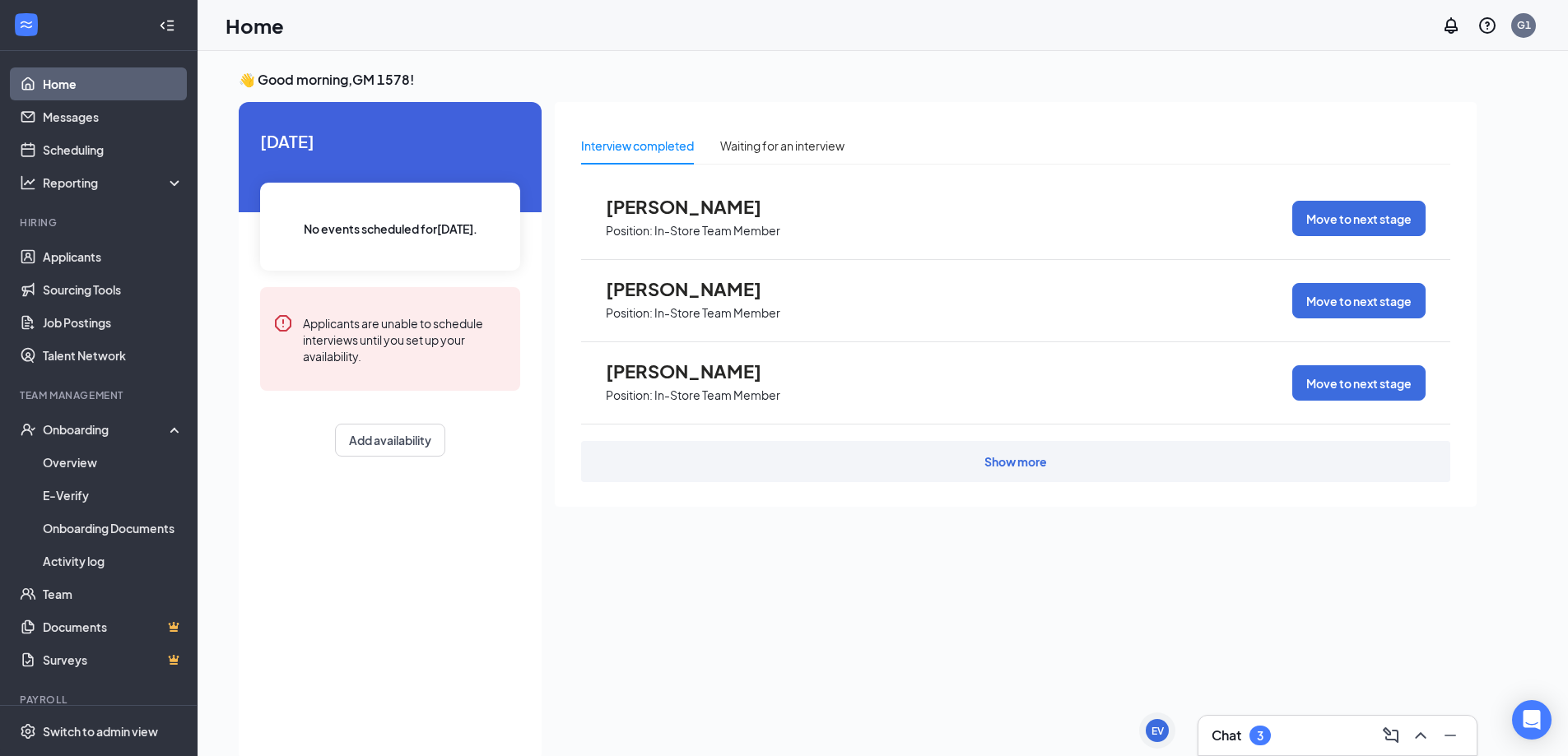
click at [159, 22] on icon "Collapse" at bounding box center [168, 25] width 17 height 17
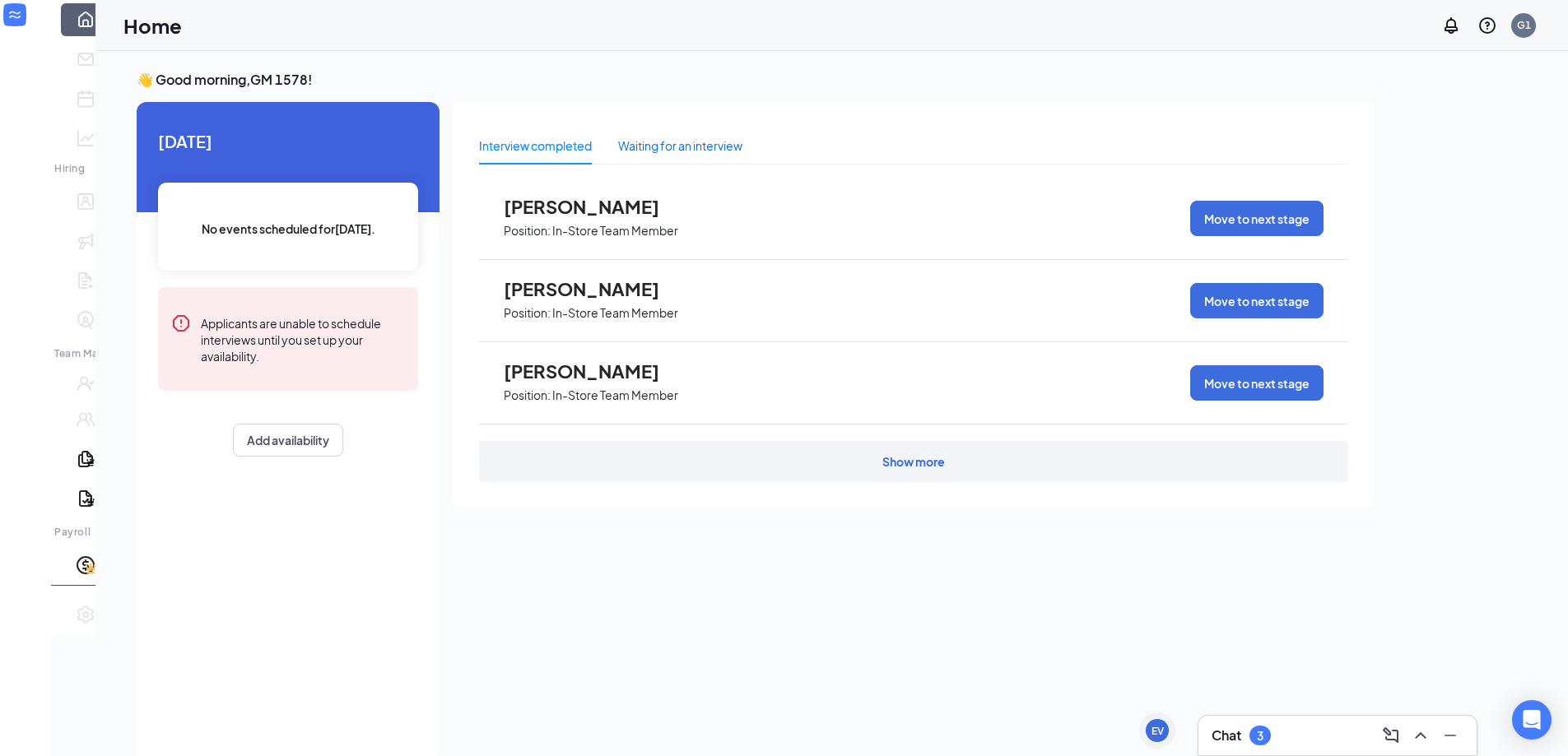
click at [681, 153] on div "Waiting for an interview" at bounding box center [680, 145] width 125 height 18
click at [520, 153] on div "Interview completed" at bounding box center [535, 145] width 112 height 18
click at [882, 453] on div "Show more" at bounding box center [913, 461] width 63 height 17
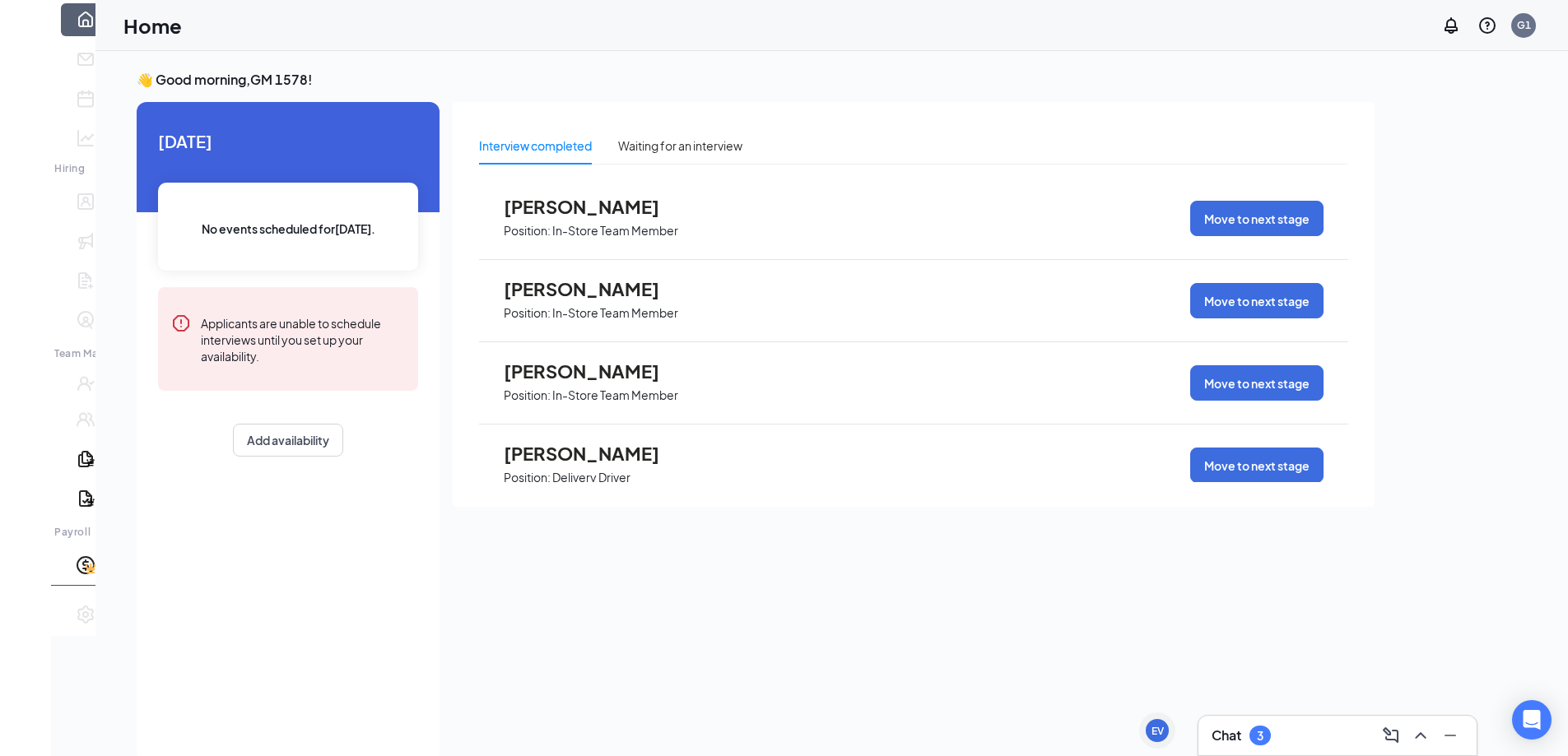
click at [38, 30] on div at bounding box center [25, 38] width 51 height 17
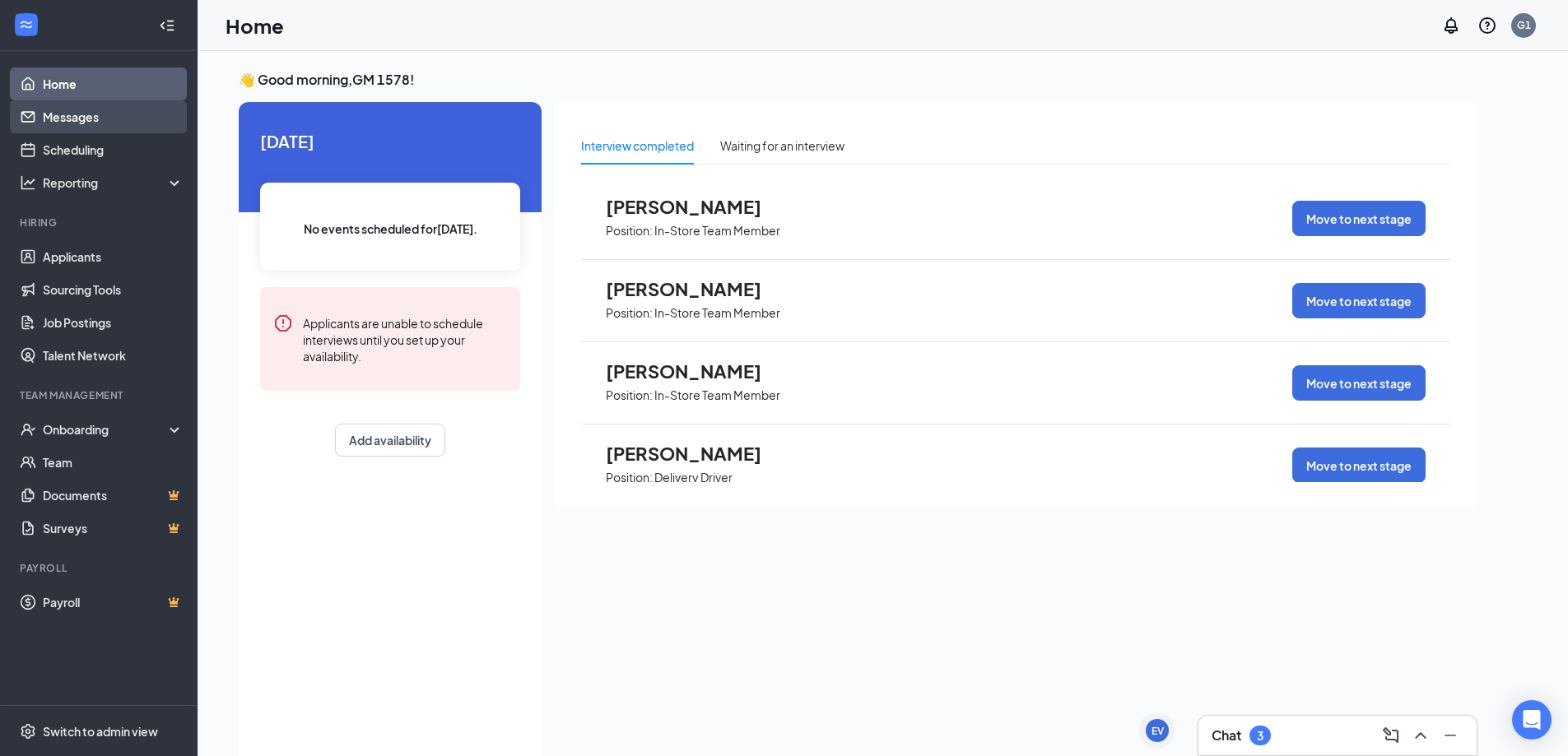
click at [95, 113] on link "Messages" at bounding box center [113, 116] width 140 height 33
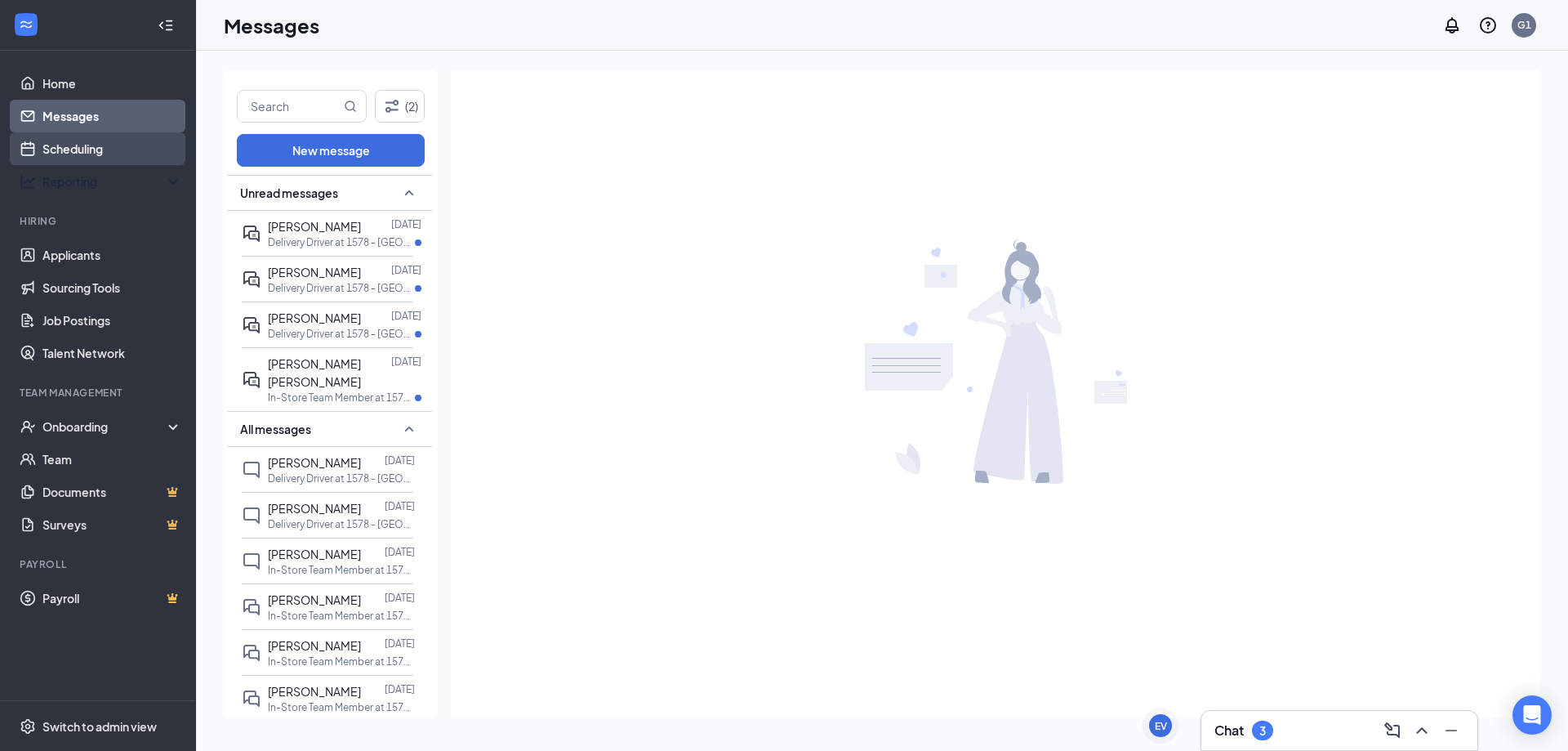
click at [86, 153] on link "Scheduling" at bounding box center [112, 148] width 139 height 33
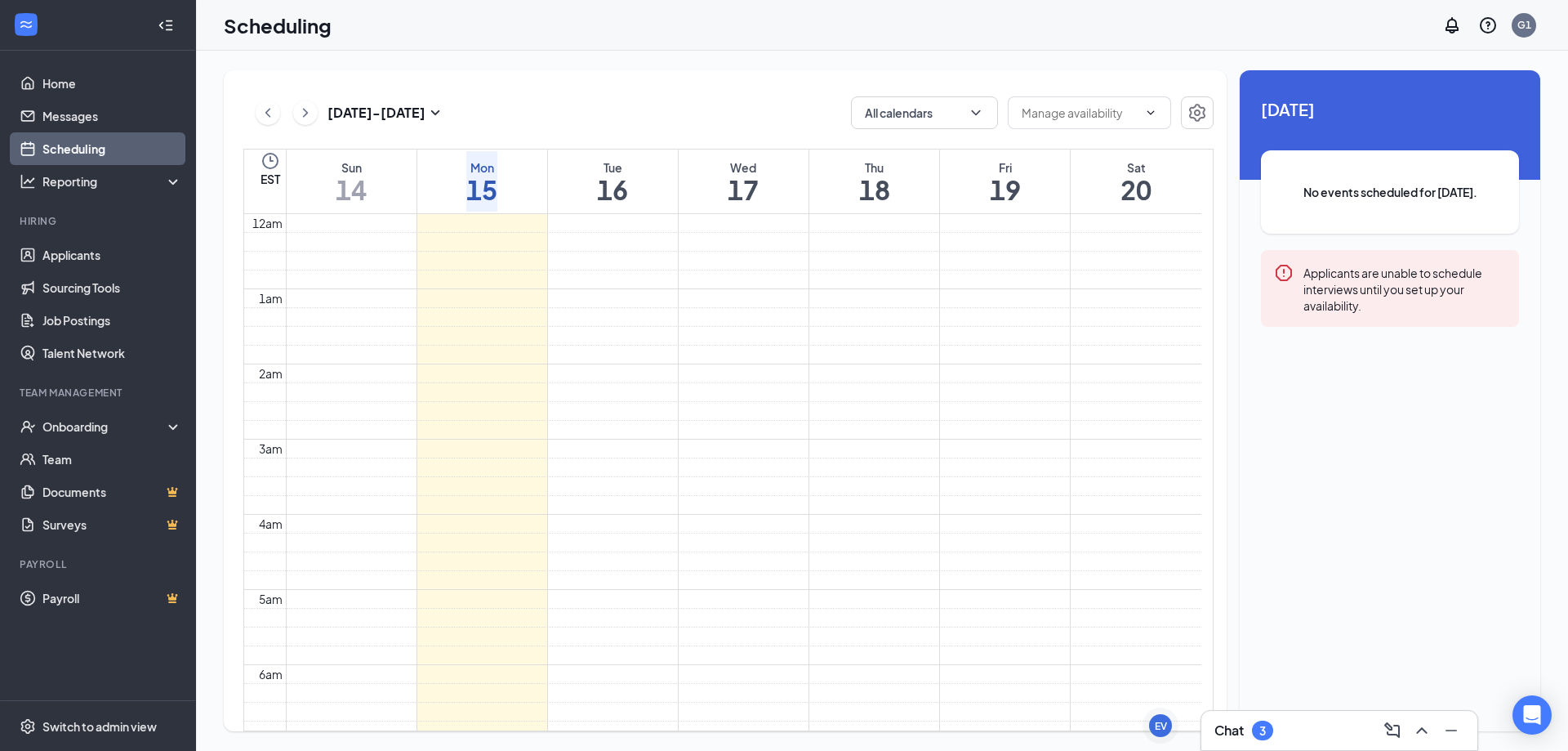
scroll to position [803, 0]
click at [88, 320] on link "Job Postings" at bounding box center [112, 320] width 139 height 33
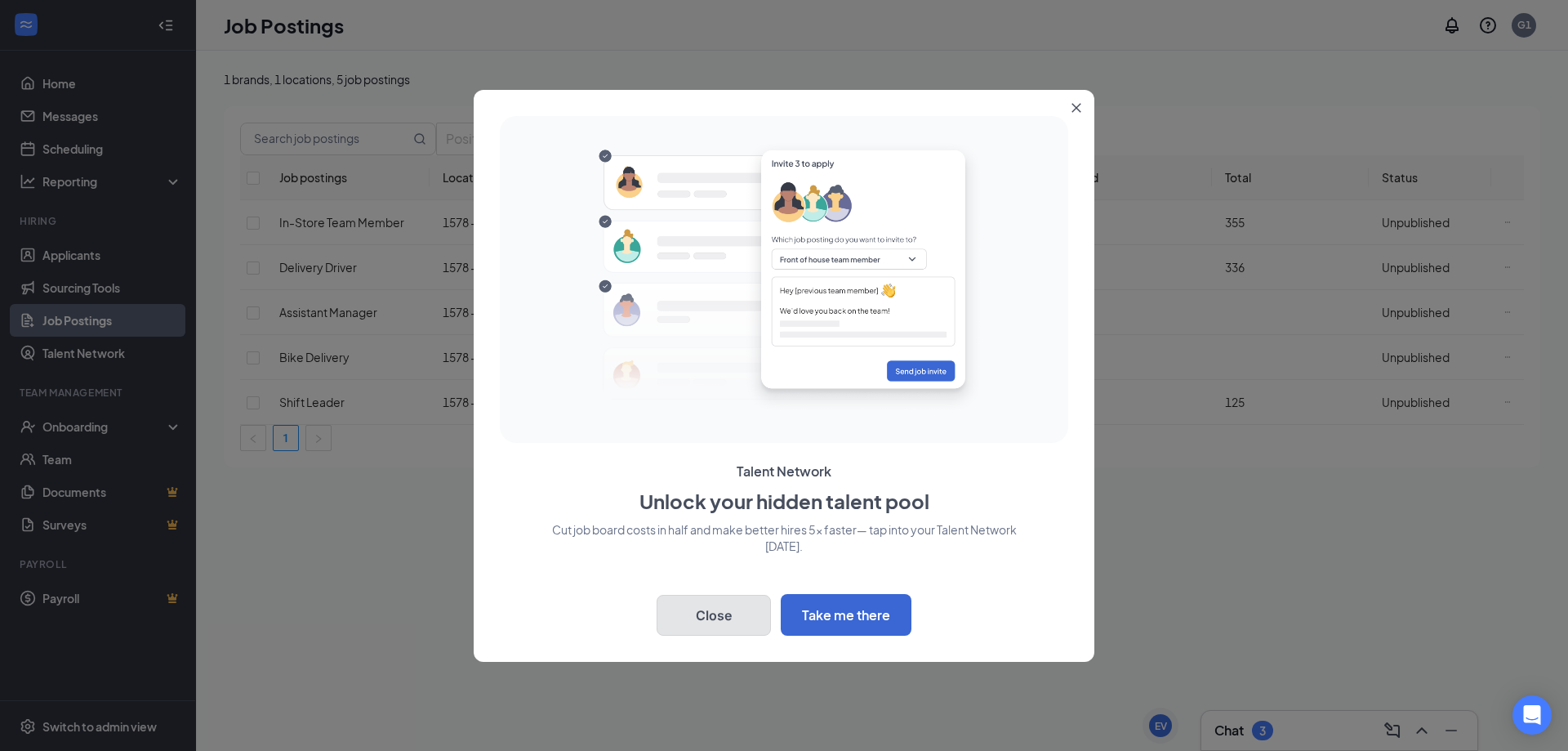
click at [733, 618] on button "Close" at bounding box center [713, 615] width 114 height 41
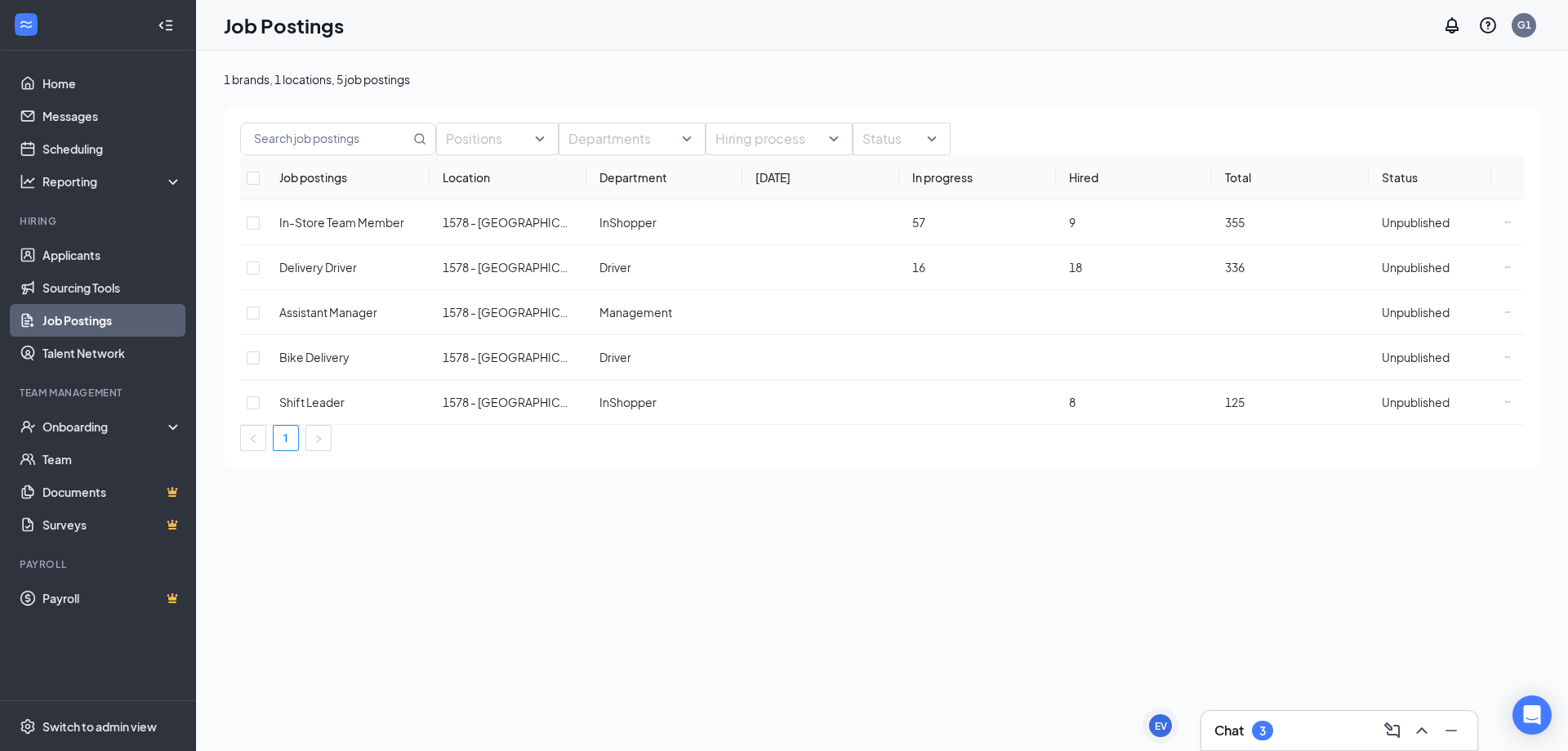
click at [224, 102] on button "button" at bounding box center [224, 102] width 0 height 0
click at [538, 152] on div at bounding box center [489, 138] width 98 height 26
click at [686, 152] on div at bounding box center [624, 138] width 123 height 26
click at [853, 155] on div "Hiring process" at bounding box center [779, 138] width 147 height 33
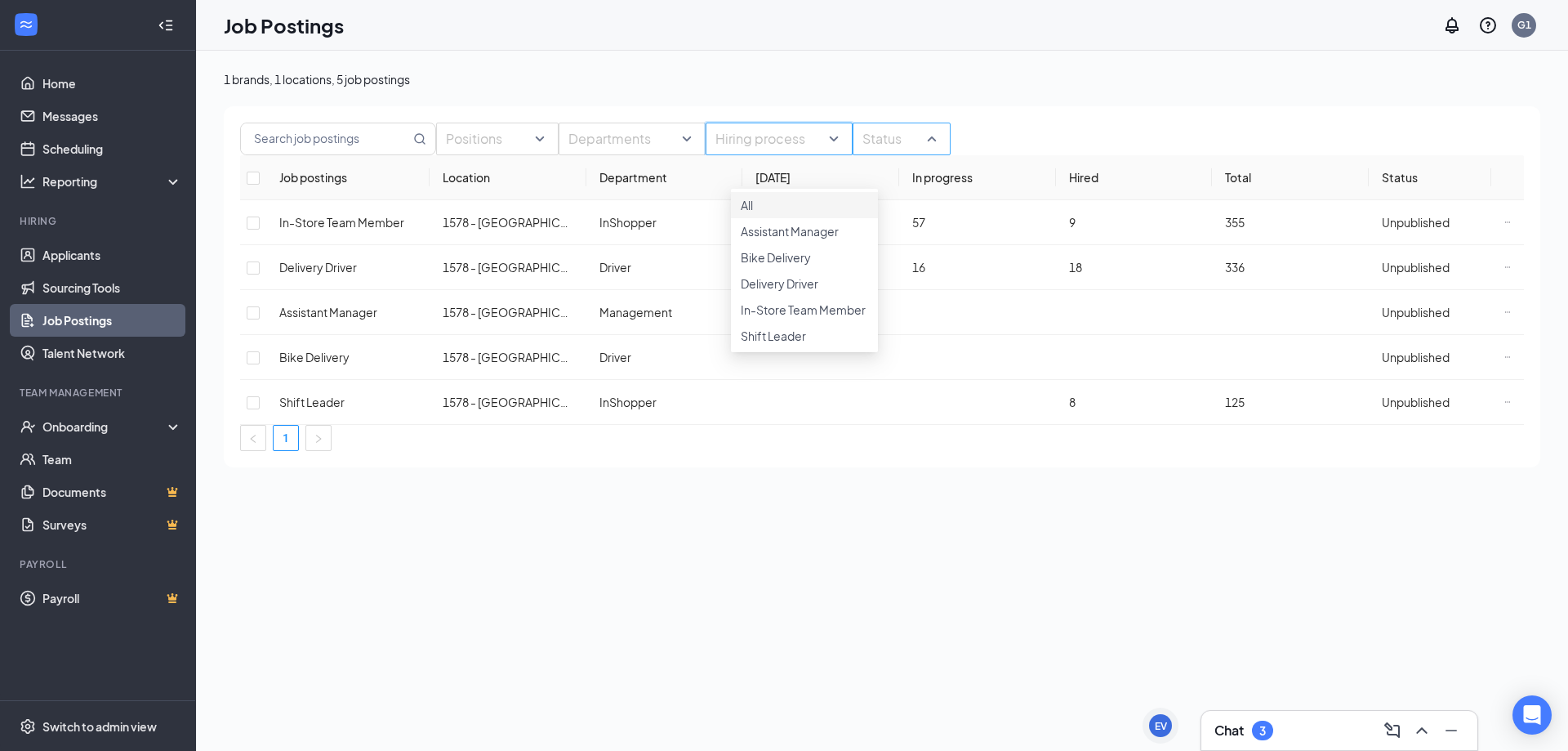
click at [930, 152] on div at bounding box center [893, 138] width 73 height 26
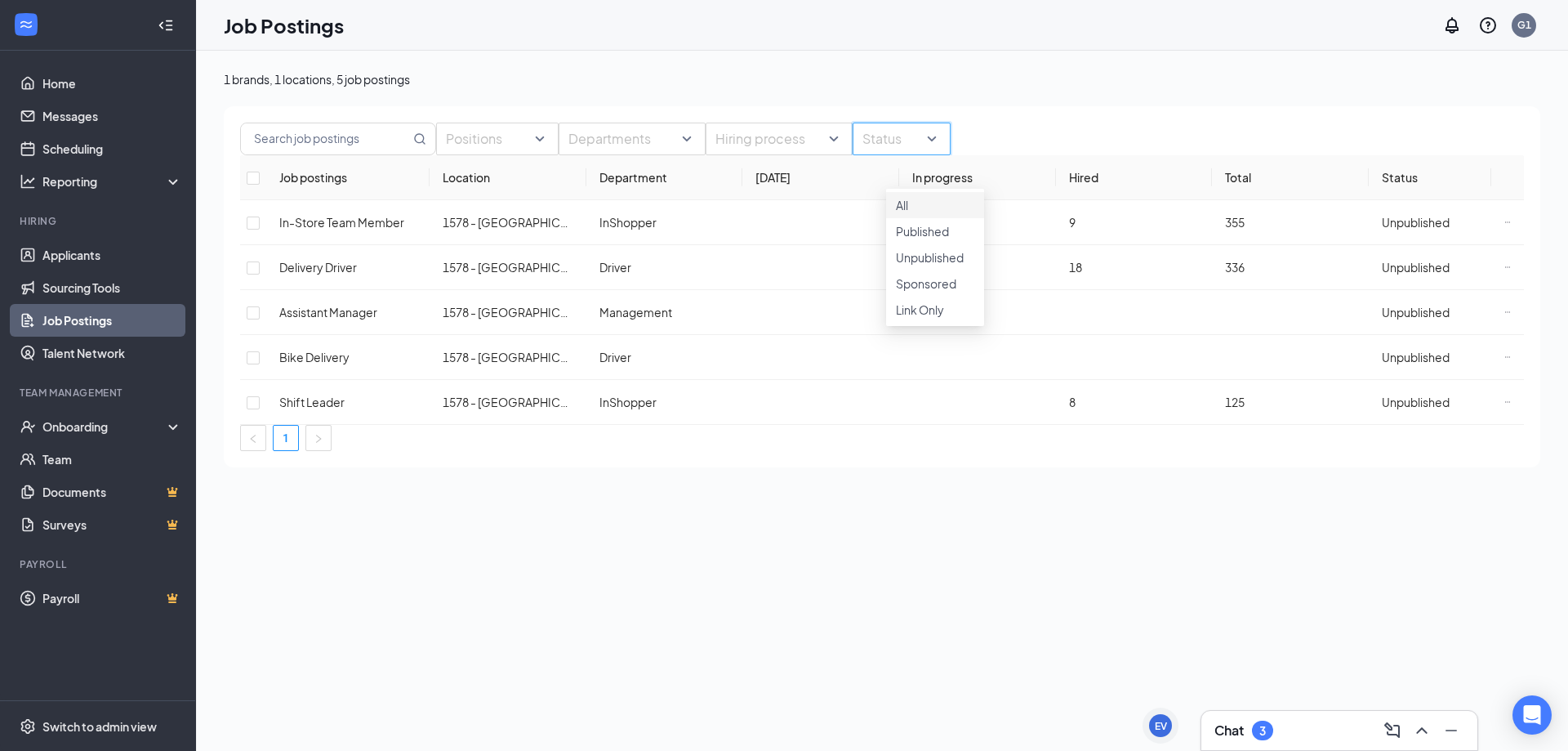
click at [224, 102] on button "button" at bounding box center [224, 102] width 0 height 0
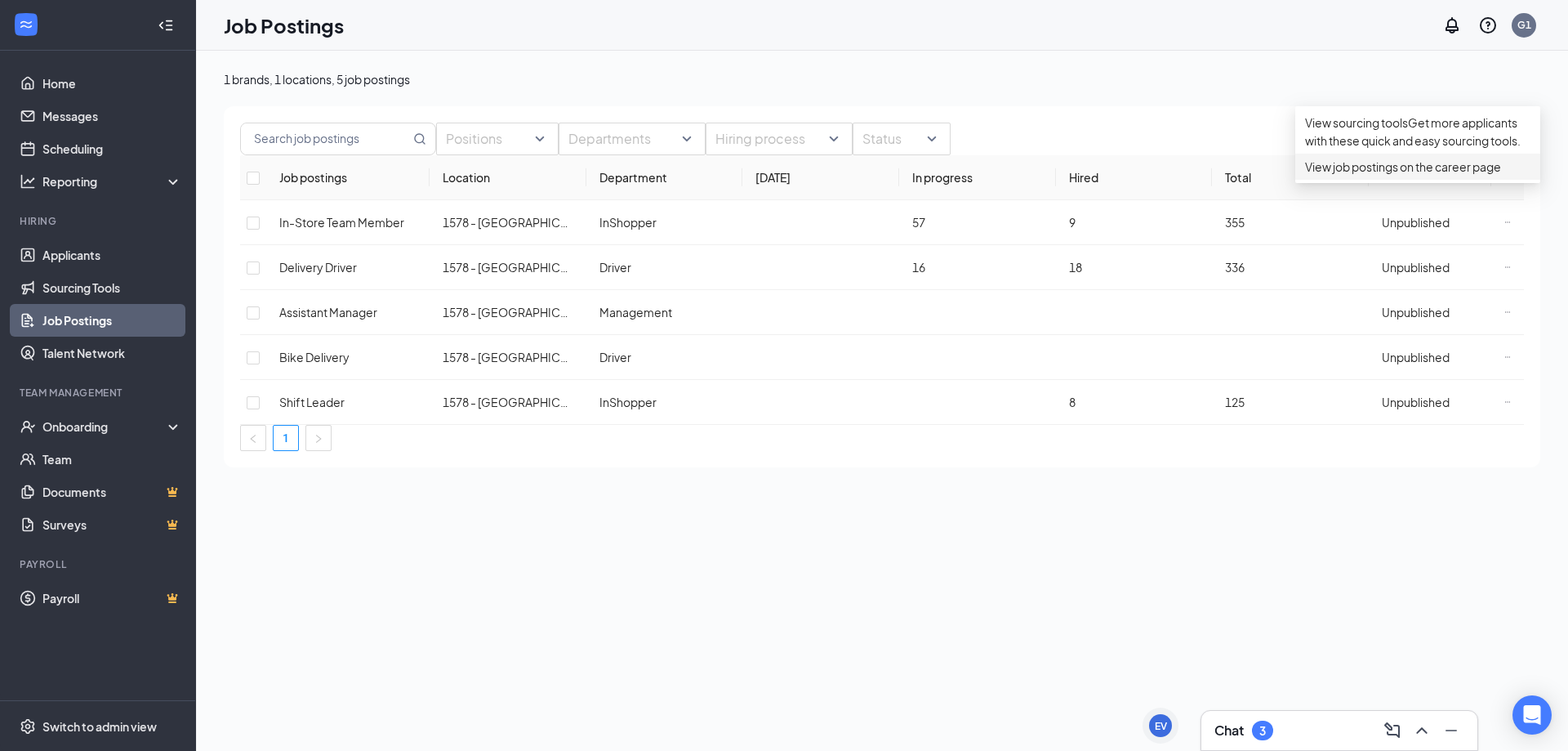
click at [1376, 176] on span "View job postings on the career page" at bounding box center [1418, 166] width 226 height 18
